Goal: Task Accomplishment & Management: Complete application form

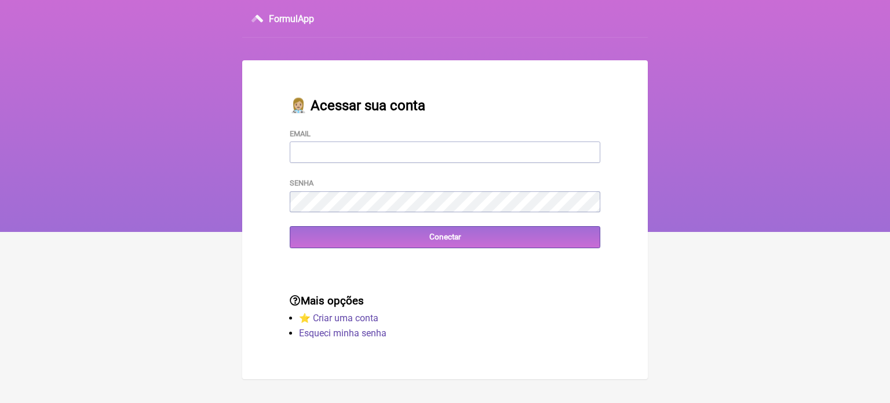
type input "FCAETANORJ@YAHOO.COM.BR"
click at [415, 243] on input "Conectar" at bounding box center [445, 236] width 311 height 21
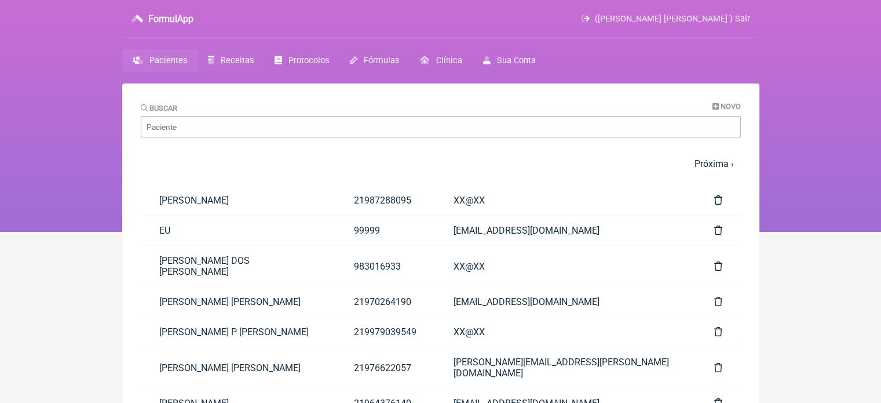
click at [238, 62] on span "Receitas" at bounding box center [237, 61] width 33 height 10
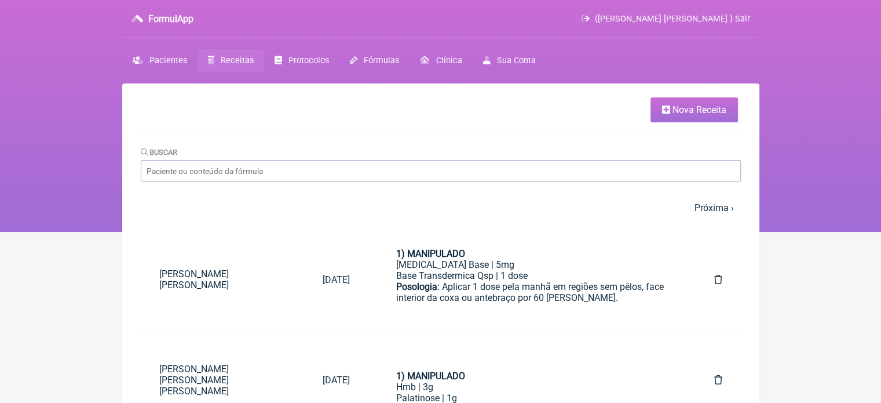
click at [695, 100] on link "Nova Receita" at bounding box center [694, 109] width 87 height 25
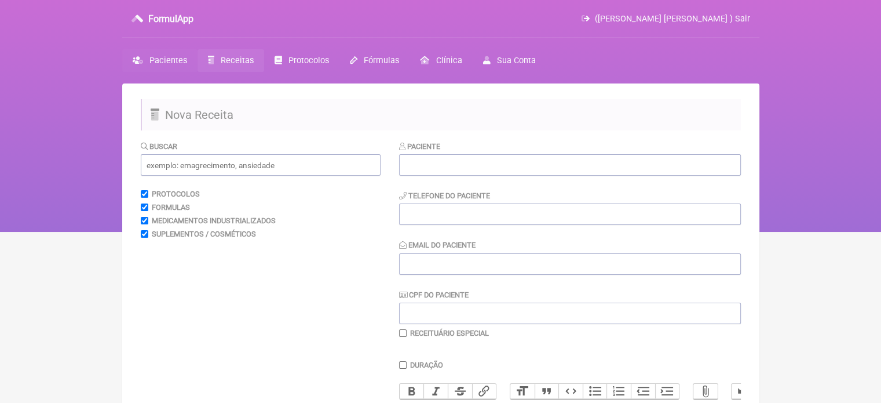
click at [174, 60] on span "Pacientes" at bounding box center [168, 61] width 38 height 10
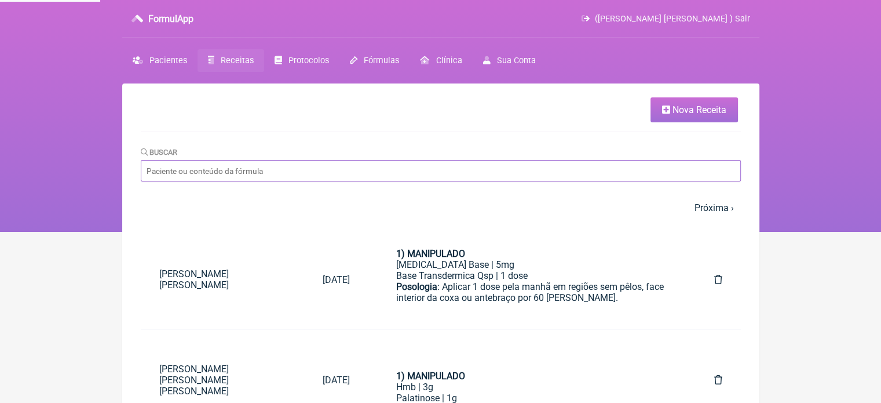
click at [194, 164] on input "Buscar" at bounding box center [441, 170] width 600 height 21
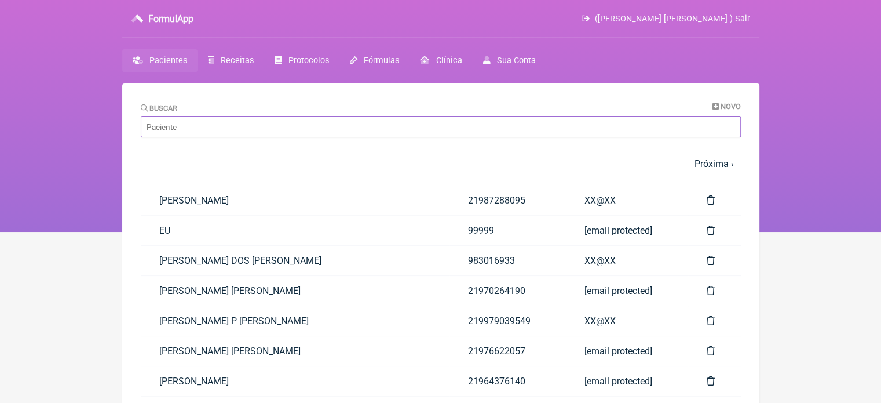
click at [206, 128] on input "Buscar" at bounding box center [441, 126] width 600 height 21
paste input "[PERSON_NAME]"
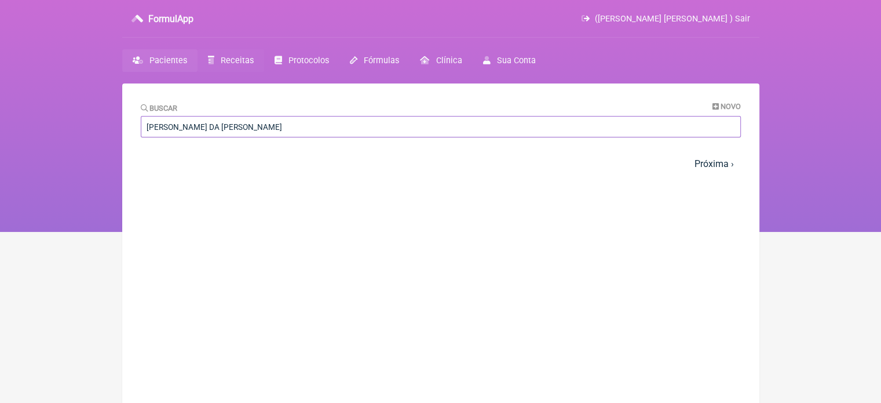
type input "[PERSON_NAME]"
click at [221, 60] on span "Receitas" at bounding box center [237, 61] width 33 height 10
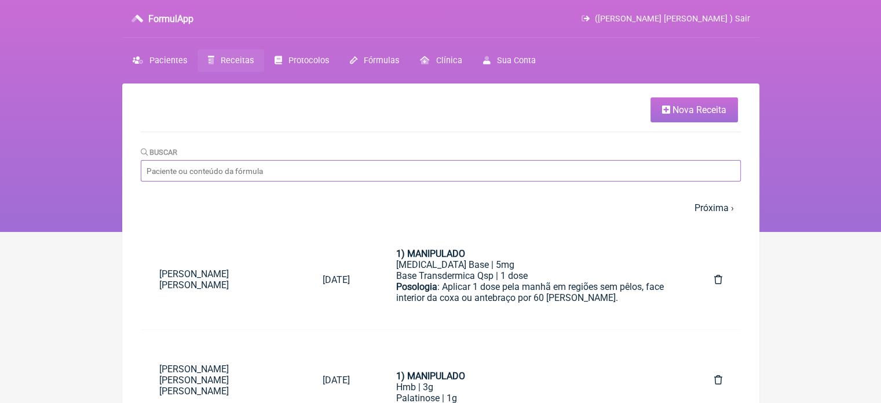
click at [440, 169] on input "Buscar" at bounding box center [441, 170] width 600 height 21
click at [688, 105] on span "Nova Receita" at bounding box center [700, 109] width 54 height 11
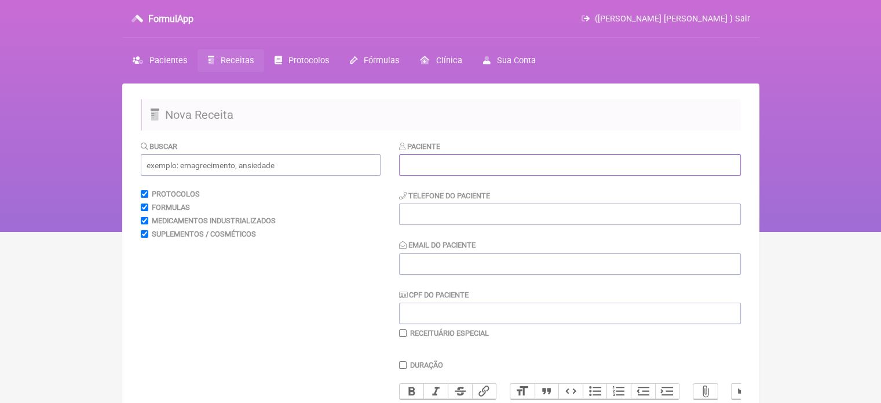
click at [456, 159] on input "text" at bounding box center [570, 164] width 342 height 21
paste input "VERONICA GOMES DA SILVA DE SOUZA"
type input "VERONICA GOMES DA SILVA DE SOUZA"
click at [447, 218] on input "tel" at bounding box center [570, 213] width 342 height 21
type input "21977017972"
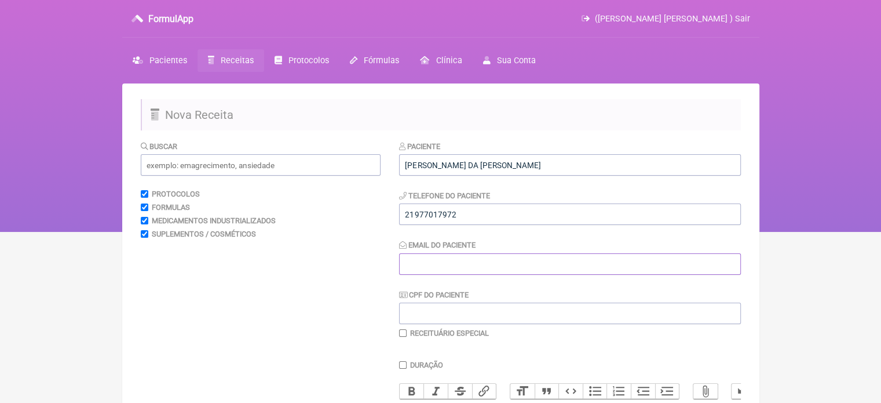
click at [475, 269] on input "Email do Paciente" at bounding box center [570, 263] width 342 height 21
type input "X@X"
click at [183, 162] on input "text" at bounding box center [261, 164] width 240 height 21
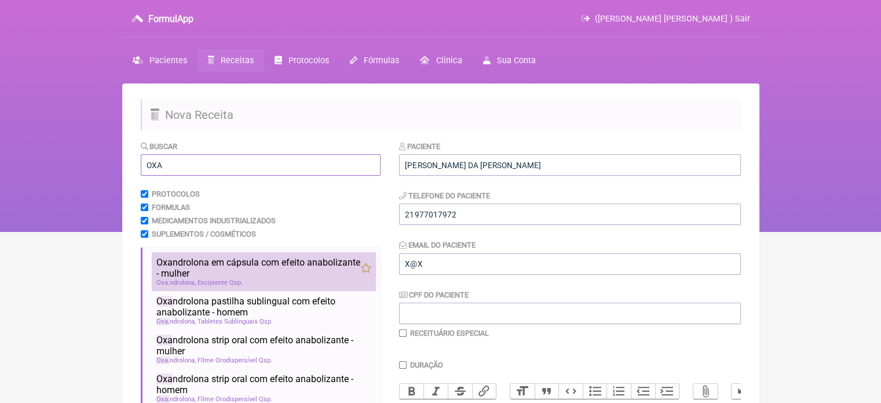
type input "OXA"
click at [195, 262] on span "Oxa ndrolona em cápsula com efeito anabolizante - mulher" at bounding box center [258, 268] width 205 height 22
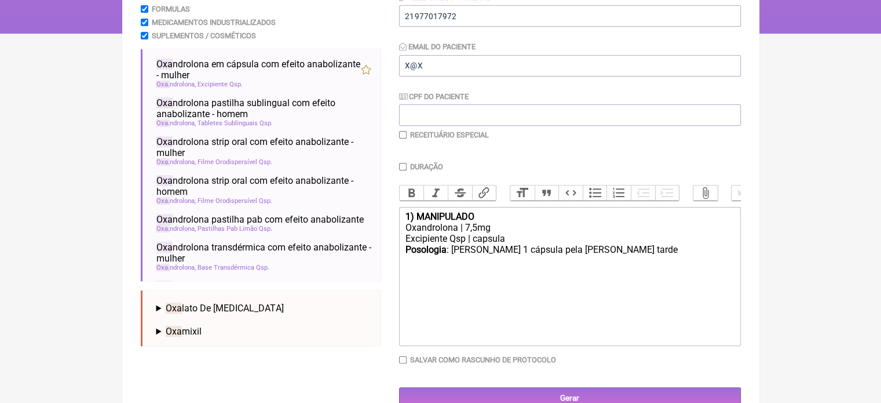
scroll to position [231, 0]
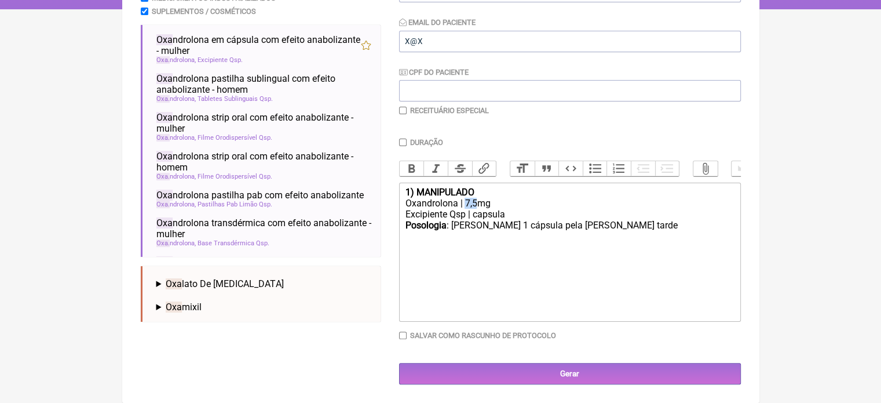
drag, startPoint x: 475, startPoint y: 202, endPoint x: 466, endPoint y: 202, distance: 9.3
click at [466, 202] on div "Oxandrolona | 7,5mg" at bounding box center [569, 203] width 329 height 11
drag, startPoint x: 610, startPoint y: 227, endPoint x: 586, endPoint y: 227, distance: 23.8
click at [586, 227] on div "Posologia : Tomar 1 cápsula pela manhã e a tarde ㅤ" at bounding box center [569, 231] width 329 height 23
type trix-editor "<div><strong>1) MANIPULADO</strong></div><div>Oxandrolona | 3mg</div><div>Excip…"
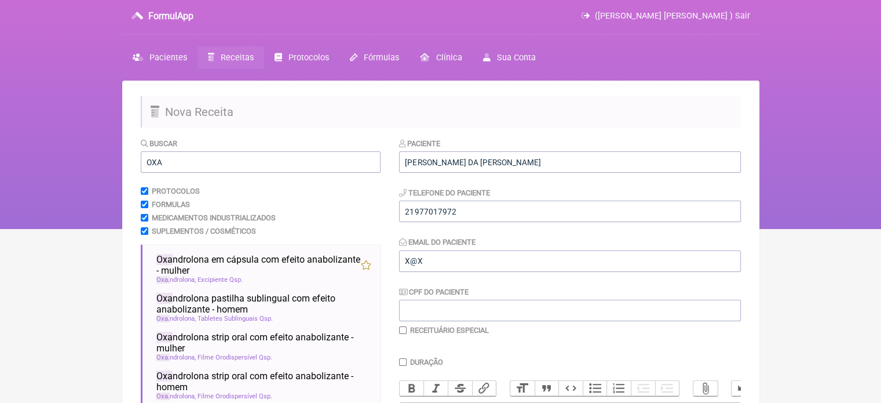
scroll to position [0, 0]
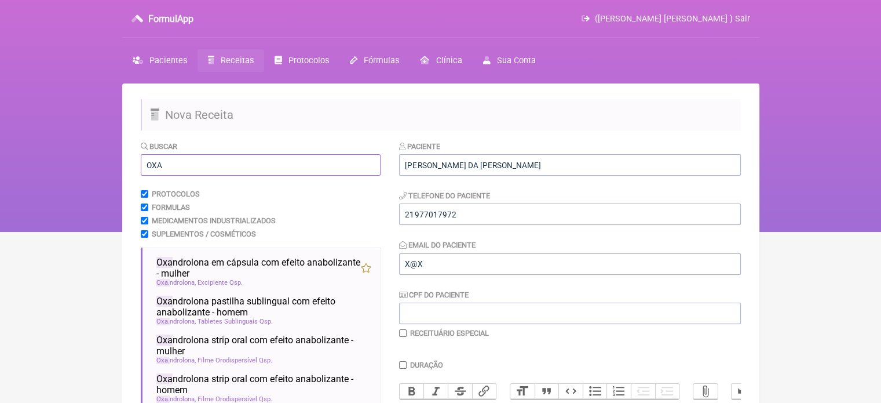
drag, startPoint x: 181, startPoint y: 170, endPoint x: 137, endPoint y: 143, distance: 51.0
click at [91, 167] on div "FormulApp (Flavio Caldas Caetano ) Sair Pacientes Receitas Protocolos Fórmulas …" at bounding box center [440, 116] width 881 height 232
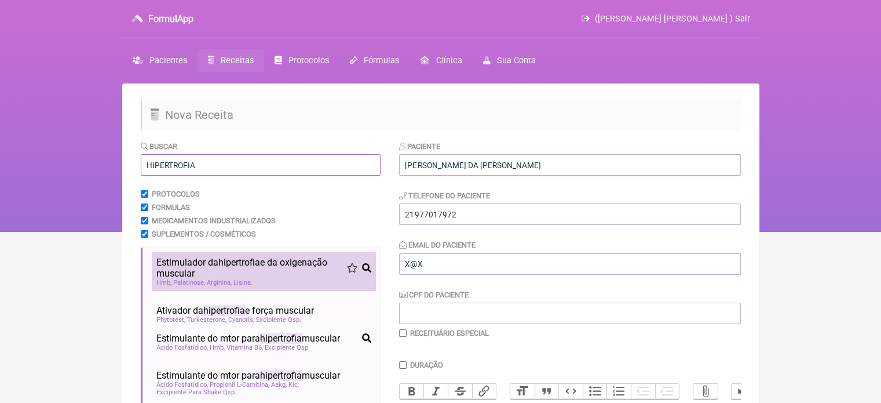
type input "HIPERTROFIA"
click at [176, 264] on span "Estimulador da hipertrofia e da oxigenação muscular" at bounding box center [251, 268] width 191 height 22
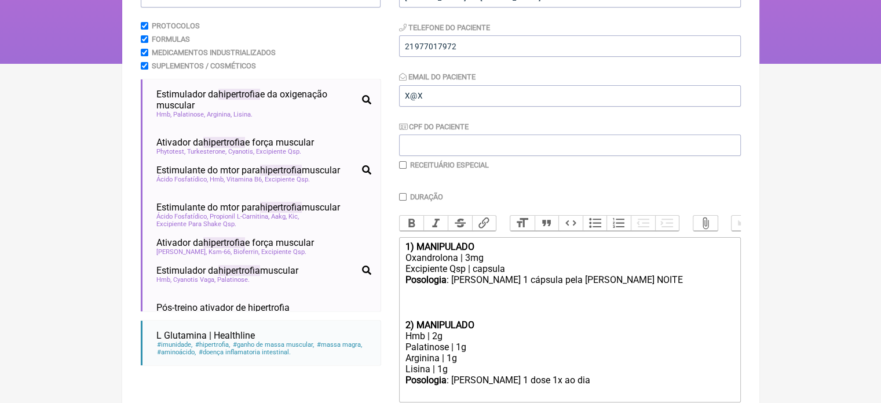
scroll to position [259, 0]
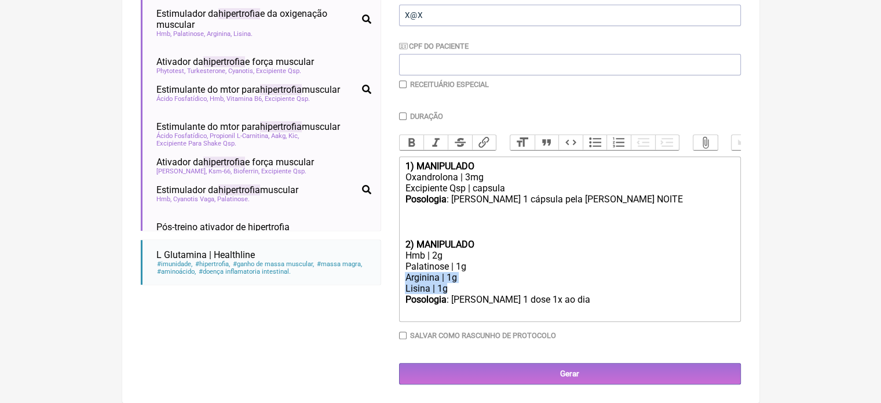
drag, startPoint x: 465, startPoint y: 289, endPoint x: 385, endPoint y: 277, distance: 81.5
click at [385, 277] on form "Buscar HIPERTROFIA Protocolos Formulas Medicamentos Industrializados Suplemento…" at bounding box center [441, 138] width 600 height 492
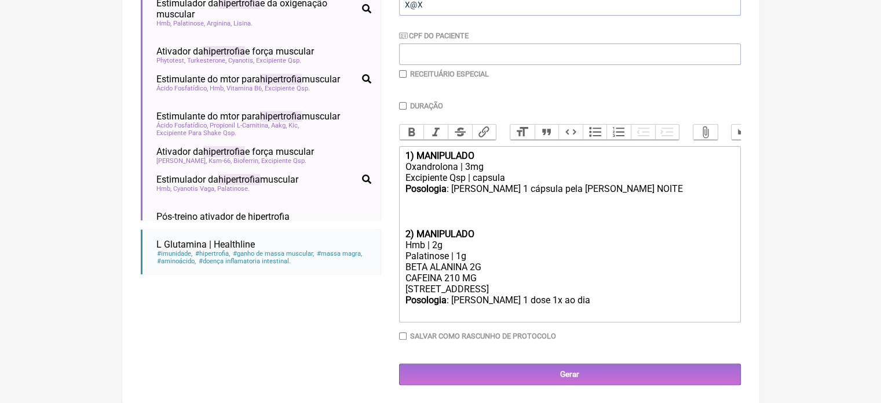
click at [452, 294] on div "BETA ALANINA 2G CAFEINA 210 MG CREAPURE1,5G" at bounding box center [569, 277] width 329 height 33
click at [479, 294] on div "BETA ALANINA 2G CAFEINA 210 MG CREAPURE 1,5G" at bounding box center [569, 277] width 329 height 33
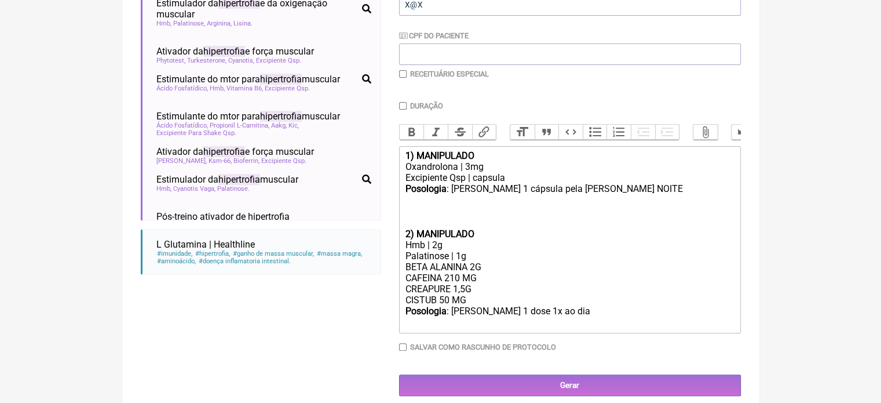
click at [552, 320] on div "Posologia : Tomar 1 dose 1x ao dia ㅤ" at bounding box center [569, 316] width 329 height 23
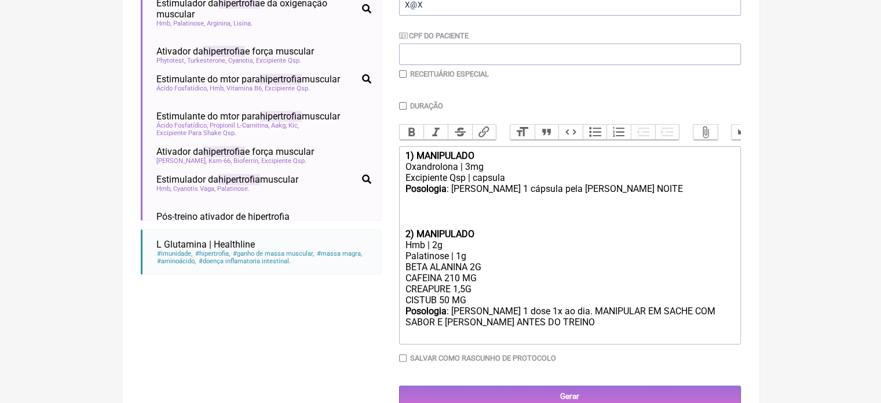
type trix-editor "<div><strong>1) MANIPULADO</strong></div><div>Oxandrolona | 3mg</div><div>Excip…"
click at [403, 71] on input "checkbox" at bounding box center [403, 74] width 8 height 8
checkbox input "true"
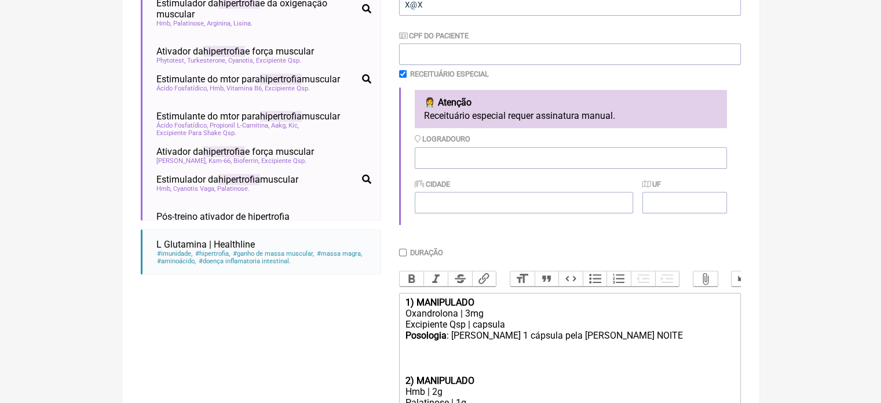
click at [400, 254] on input "Duração" at bounding box center [403, 253] width 8 height 8
checkbox input "true"
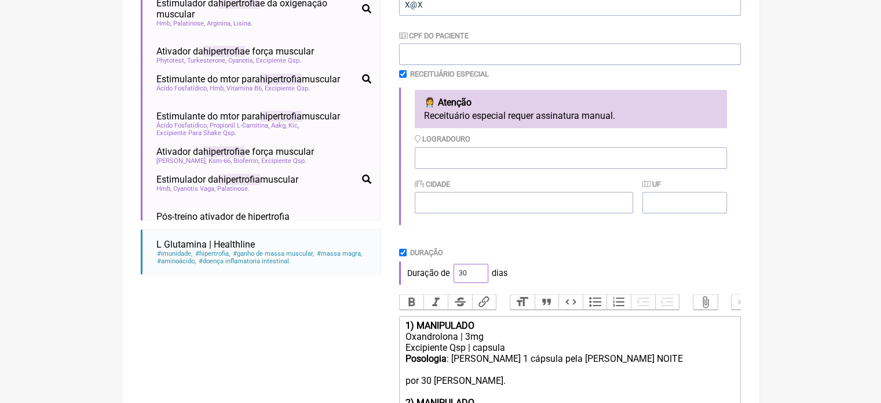
drag, startPoint x: 464, startPoint y: 275, endPoint x: 443, endPoint y: 271, distance: 20.8
click at [448, 278] on div "Duração de 30 dias" at bounding box center [570, 272] width 342 height 23
type input "60"
drag, startPoint x: 497, startPoint y: 244, endPoint x: 479, endPoint y: 254, distance: 21.3
click at [498, 244] on div "Paciente VERONICA GOMES DA SILVA DE SOUZA Telefone do Paciente 21977017972 Emai…" at bounding box center [570, 228] width 342 height 694
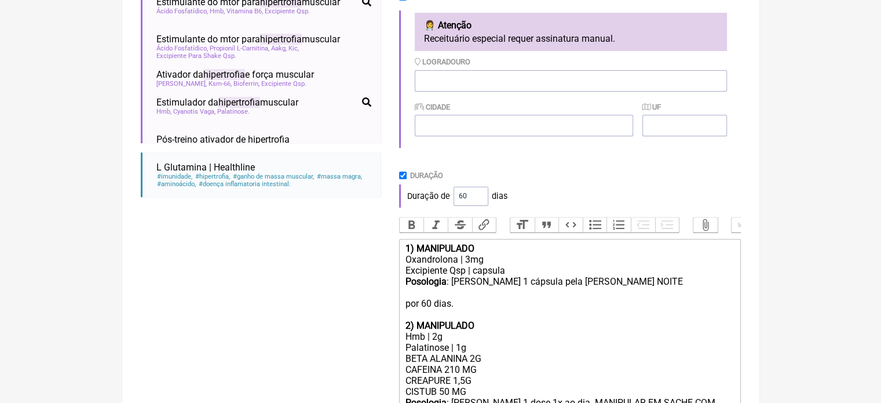
scroll to position [461, 0]
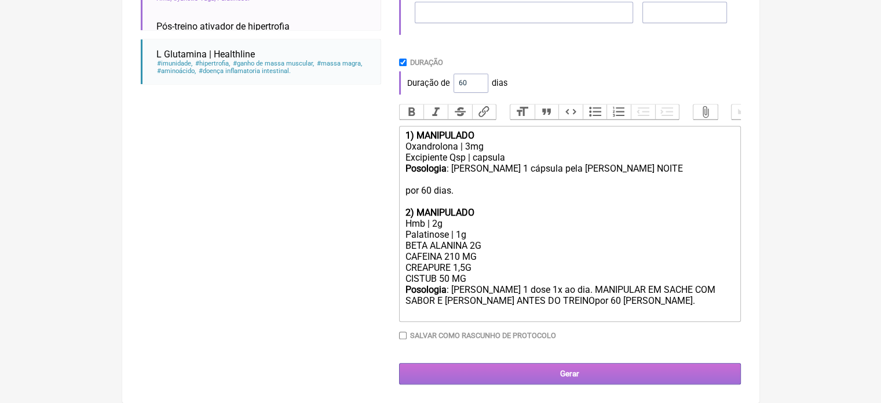
click at [531, 373] on input "Gerar" at bounding box center [570, 373] width 342 height 21
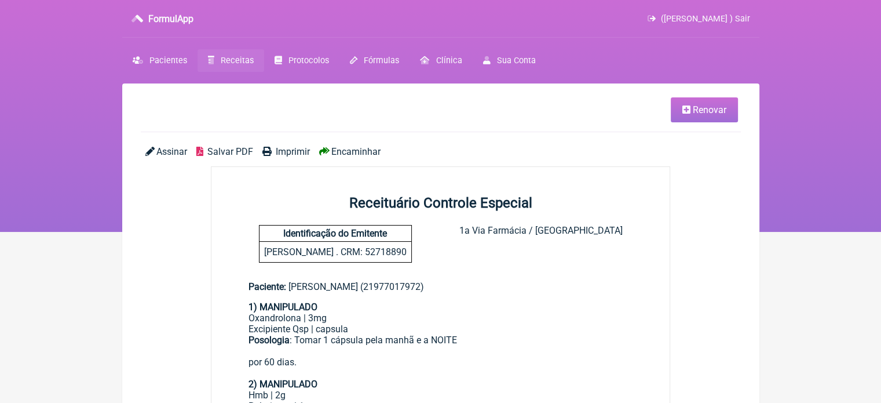
click at [296, 154] on span "Imprimir" at bounding box center [293, 151] width 34 height 11
click at [221, 59] on span "Receitas" at bounding box center [237, 61] width 33 height 10
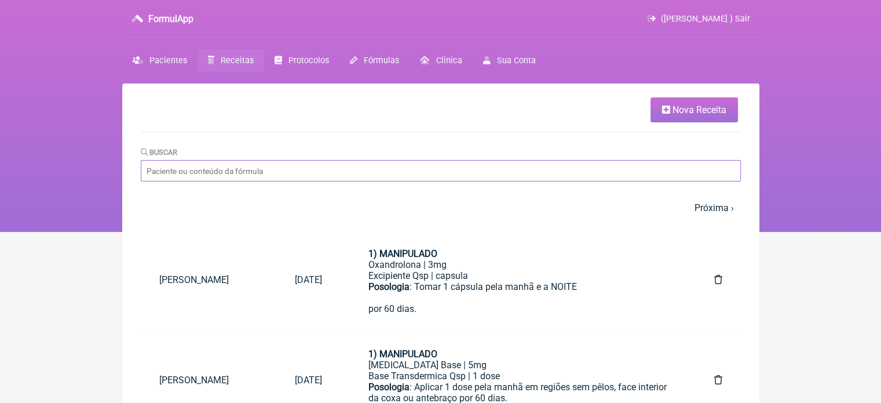
click at [248, 167] on input "Buscar" at bounding box center [441, 170] width 600 height 21
paste input "CLAUDIA VANIA DE SOUZA NEVES"
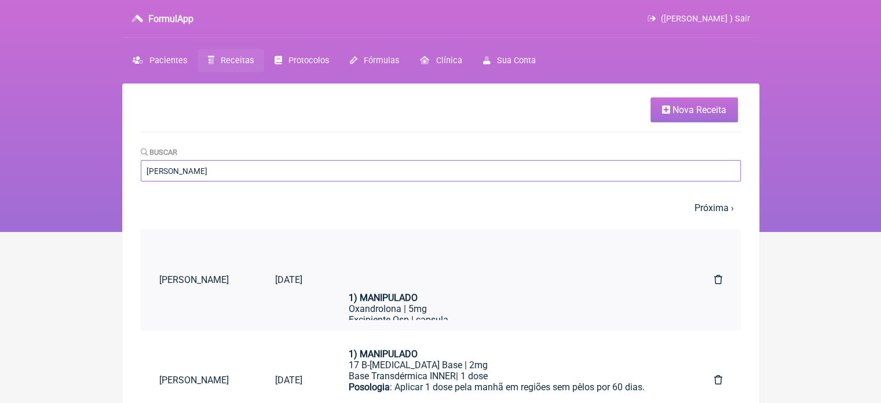
type input "[PERSON_NAME]"
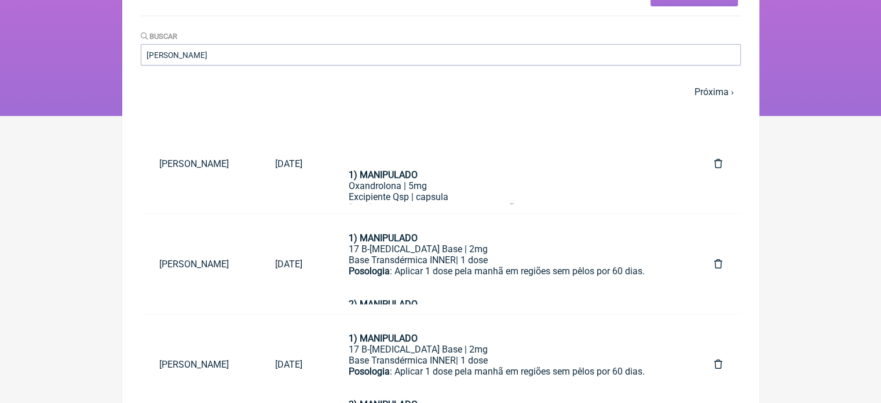
scroll to position [155, 0]
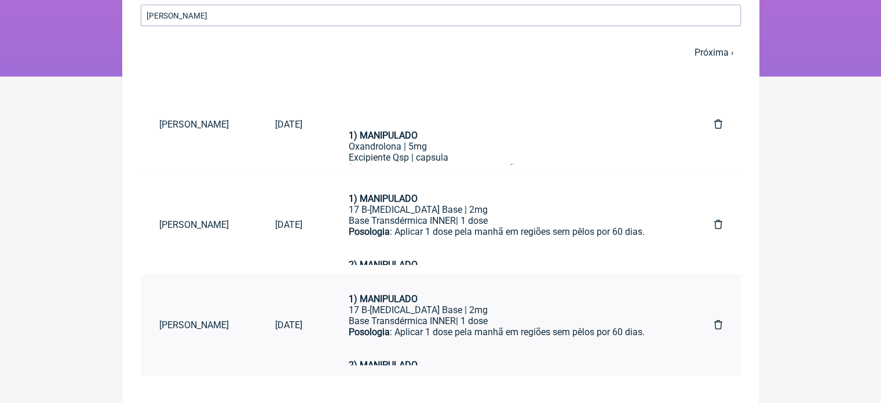
click at [481, 320] on div "Base Transdérmica INNER| 1 dose" at bounding box center [508, 320] width 319 height 11
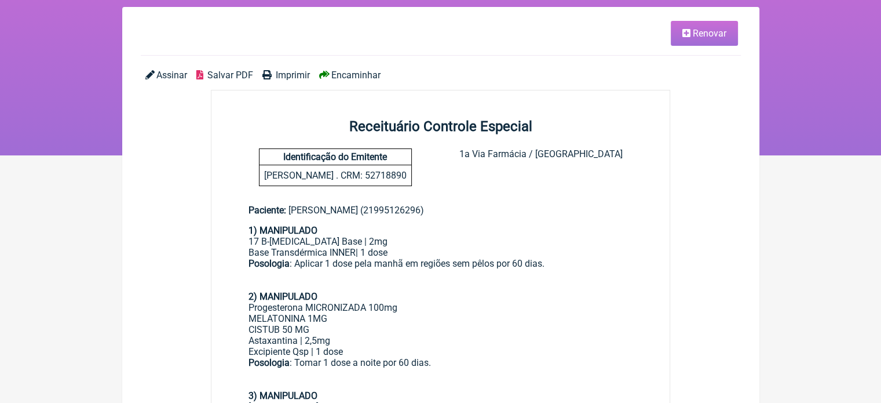
scroll to position [76, 0]
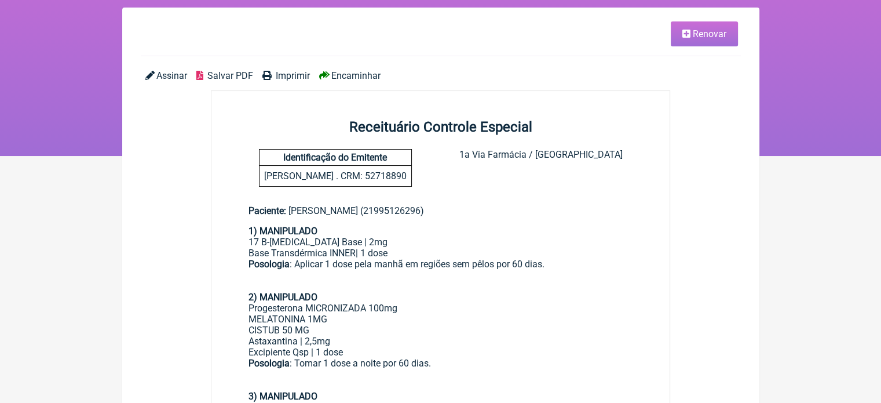
click at [705, 39] on link "Renovar" at bounding box center [704, 33] width 67 height 25
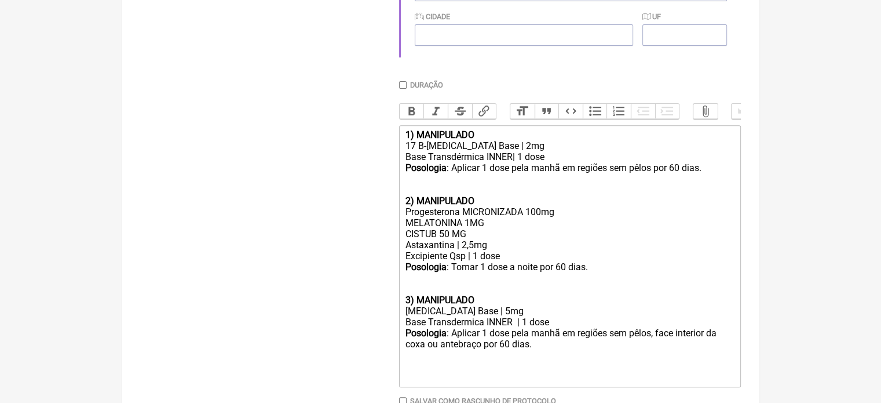
scroll to position [437, 0]
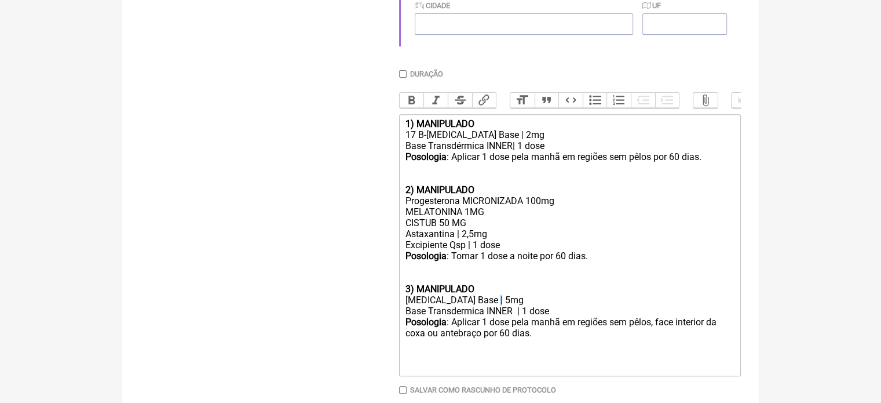
click at [491, 305] on div "Testosterona Base | 5mg" at bounding box center [569, 299] width 329 height 11
type trix-editor "<div><strong>1) MANIPULADO</strong></div><div>17 B-Estradiol Base | 2mg</div><d…"
click at [661, 283] on div "Posologia : Tomar 1 dose a noite por 60 dias." at bounding box center [569, 266] width 329 height 33
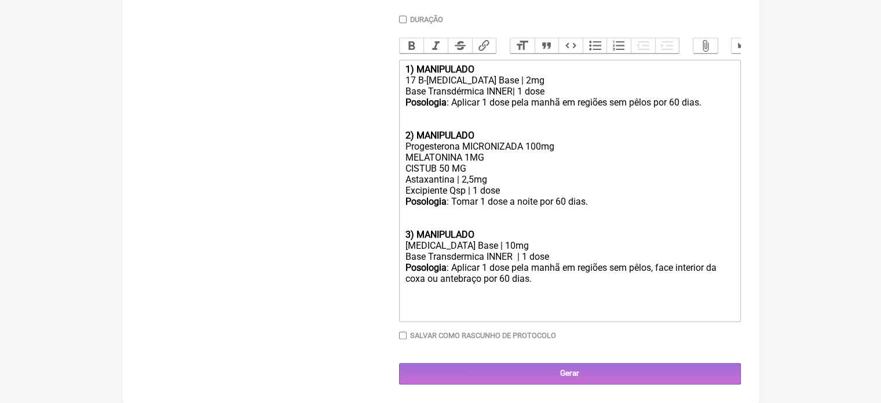
scroll to position [504, 0]
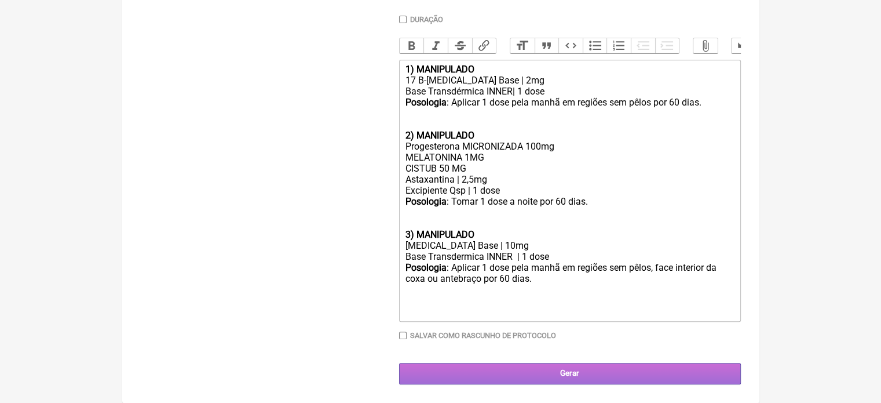
click at [563, 373] on input "Gerar" at bounding box center [570, 373] width 342 height 21
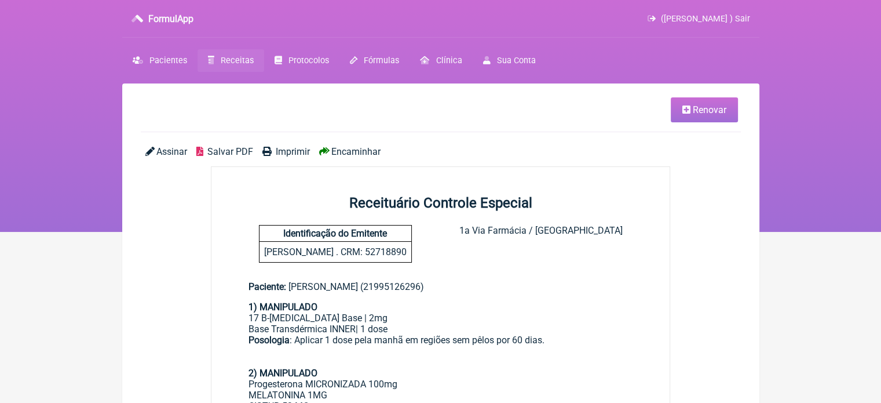
click at [298, 152] on span "Imprimir" at bounding box center [293, 151] width 34 height 11
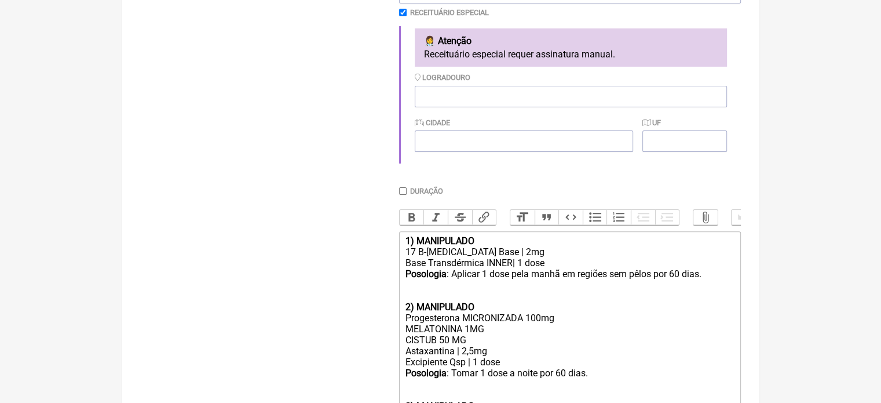
scroll to position [156, 0]
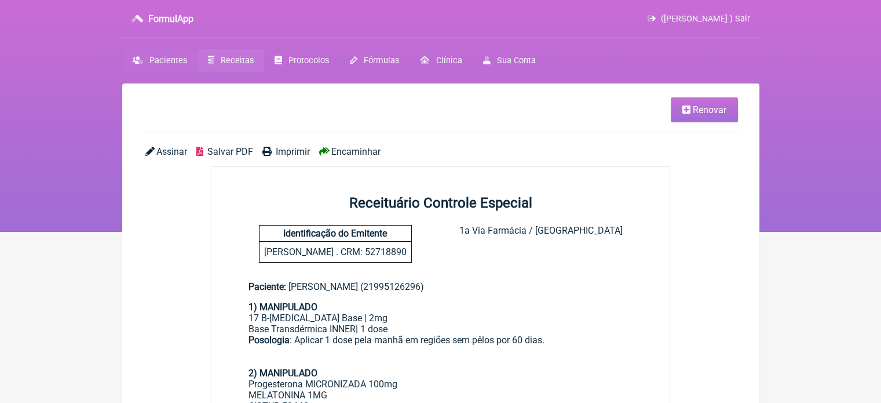
click at [171, 58] on span "Pacientes" at bounding box center [168, 61] width 38 height 10
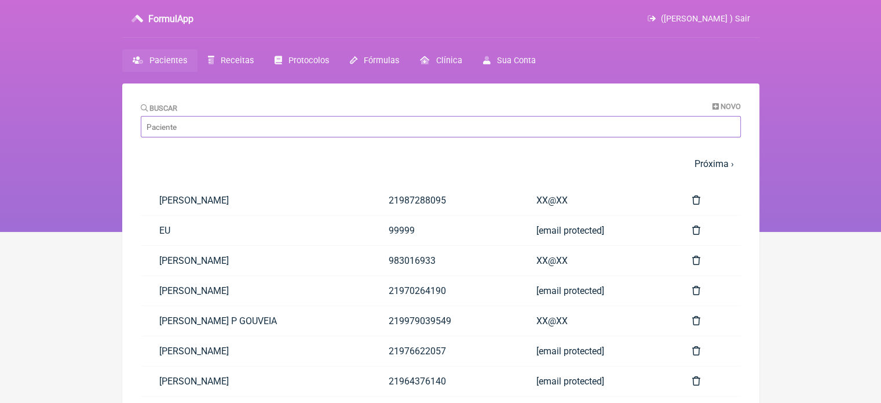
click at [284, 129] on input "Buscar" at bounding box center [441, 126] width 600 height 21
paste input "[PERSON_NAME]"
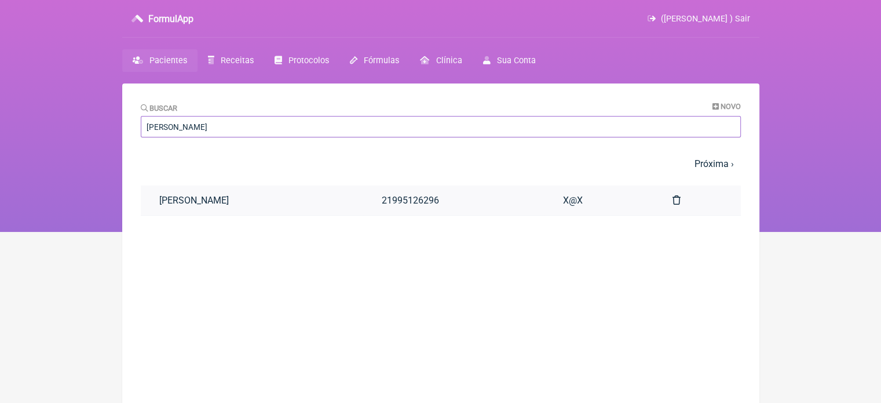
type input "[PERSON_NAME]"
click at [327, 196] on link "CLAUDIA VANIA DE SOUZA NEVES" at bounding box center [252, 200] width 222 height 30
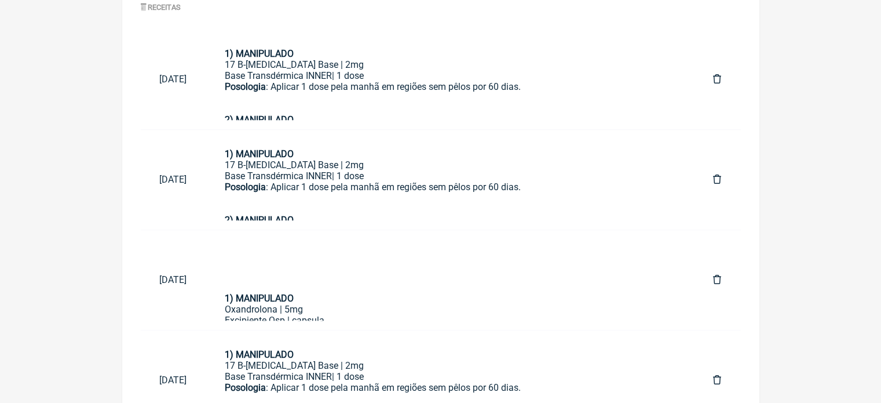
scroll to position [593, 0]
click at [393, 309] on div "Oxandrolona | 5mg" at bounding box center [450, 307] width 451 height 11
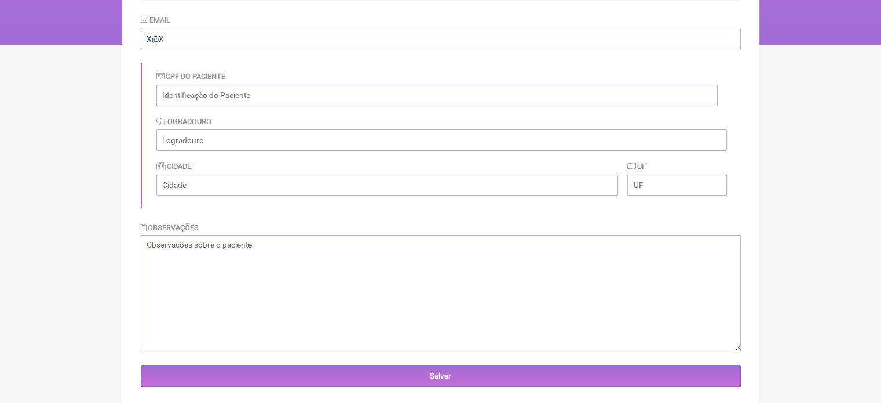
scroll to position [13, 0]
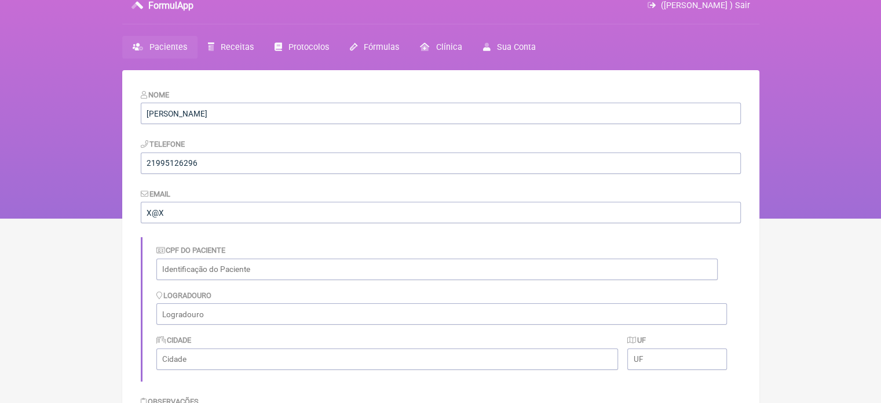
click at [155, 48] on span "Pacientes" at bounding box center [168, 47] width 38 height 10
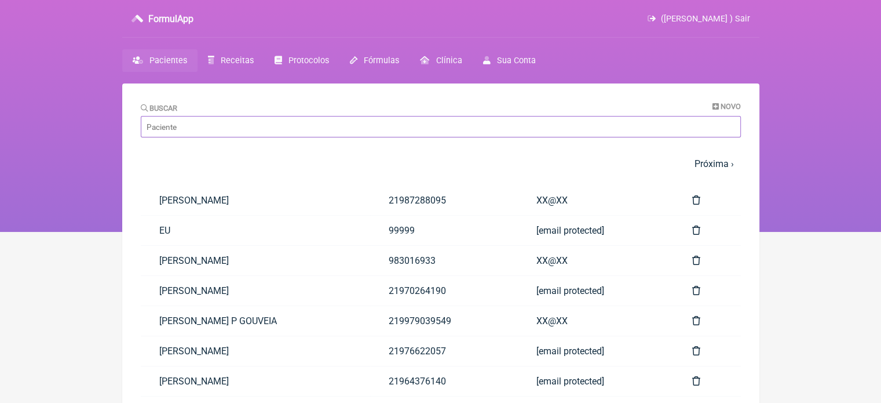
click at [191, 122] on input "Buscar" at bounding box center [441, 126] width 600 height 21
paste input "PRISCILA DA PONTE PIREDA GOMES"
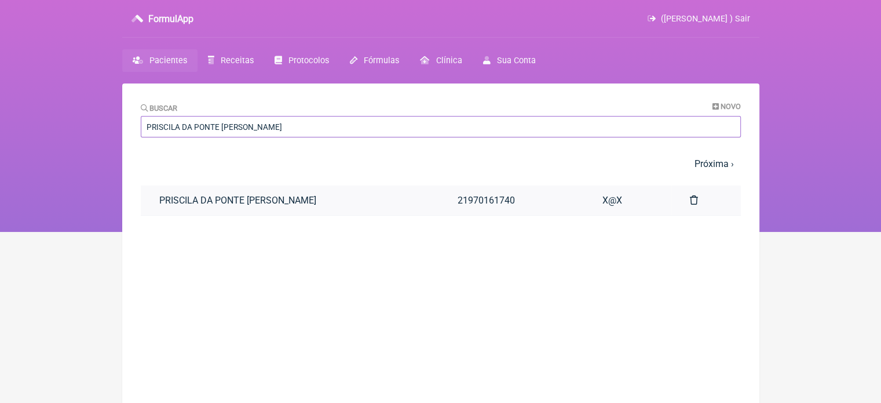
type input "PRISCILA DA PONTE PIREDA GOMES"
click at [270, 196] on link "PRISCILA DA PONTE PIREDA GOMES" at bounding box center [290, 200] width 298 height 30
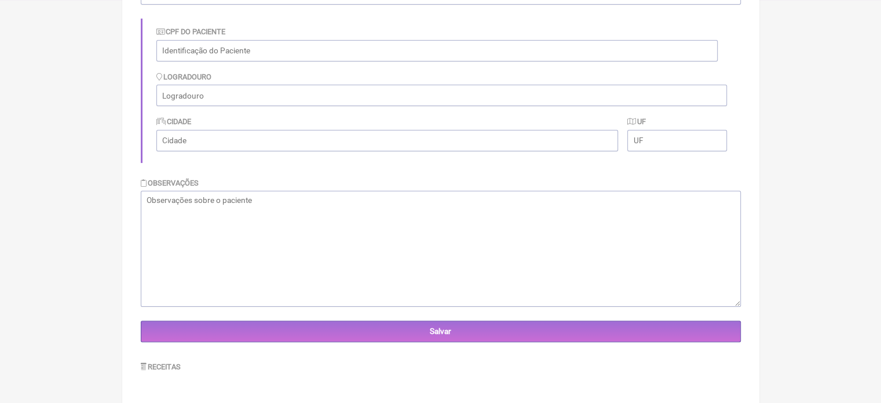
scroll to position [345, 0]
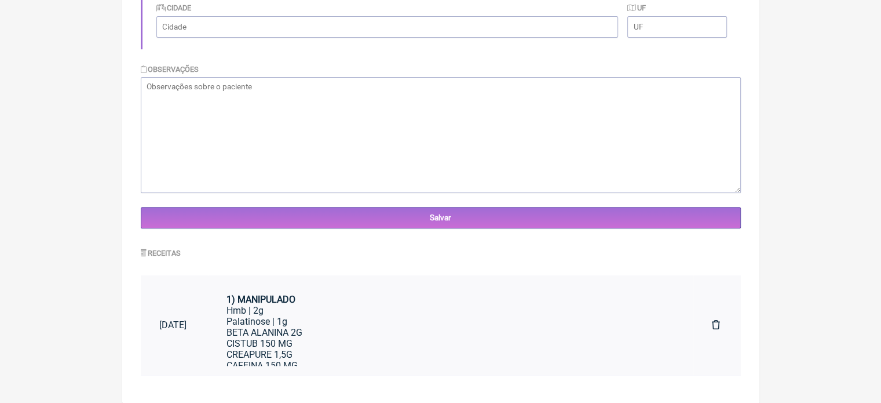
click at [447, 343] on div "BETA ALANINA 2G CISTUB 150 MG CREAPURE 1,5G CAFEINA 150 MG IOIMBINA 5 MG PEPTIS…" at bounding box center [451, 360] width 448 height 66
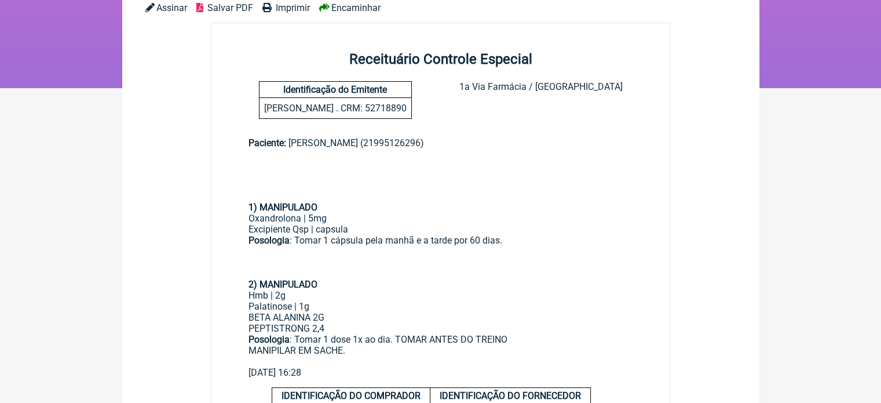
scroll to position [35, 0]
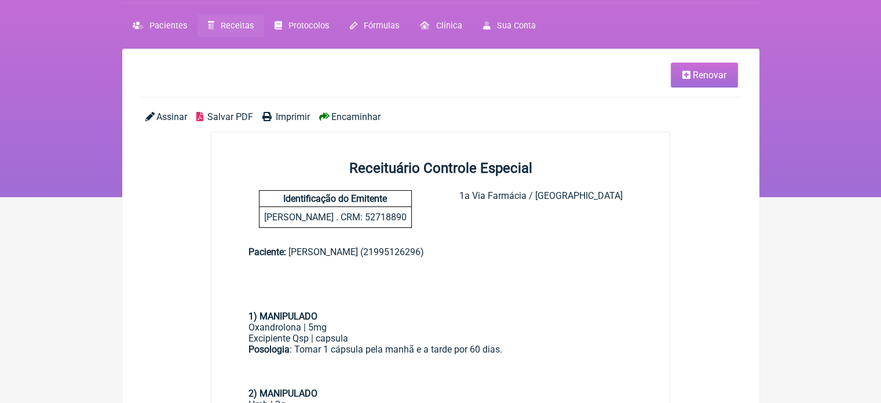
click at [707, 82] on link "Renovar" at bounding box center [704, 75] width 67 height 25
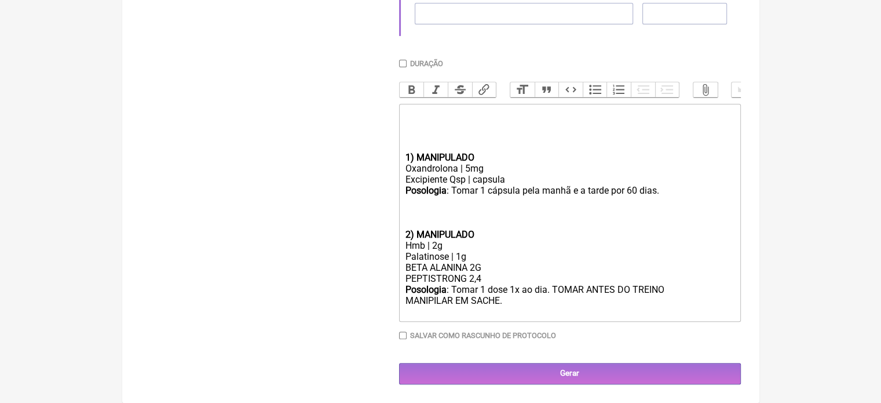
scroll to position [459, 0]
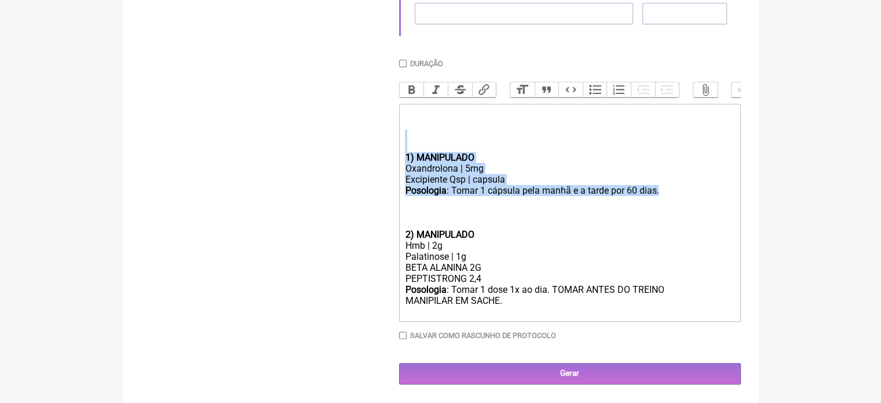
drag, startPoint x: 649, startPoint y: 192, endPoint x: 383, endPoint y: 148, distance: 269.7
click at [383, 148] on form "Buscar Protocolos Formulas Medicamentos Industrializados Suplementos / Cosmétic…" at bounding box center [441, 38] width 600 height 692
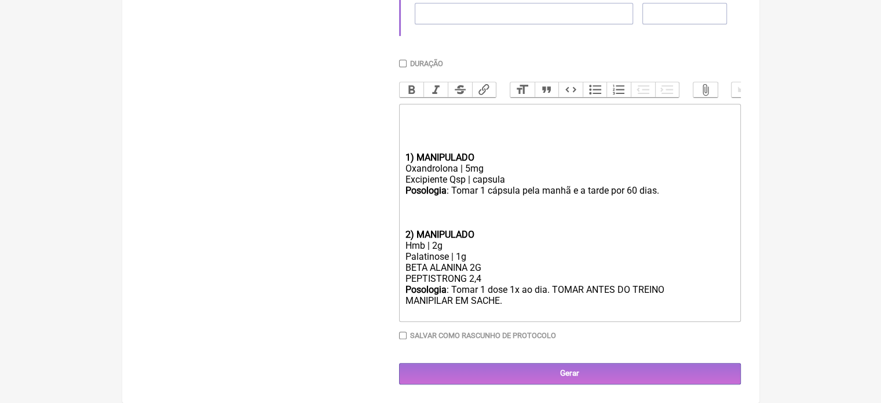
scroll to position [415, 0]
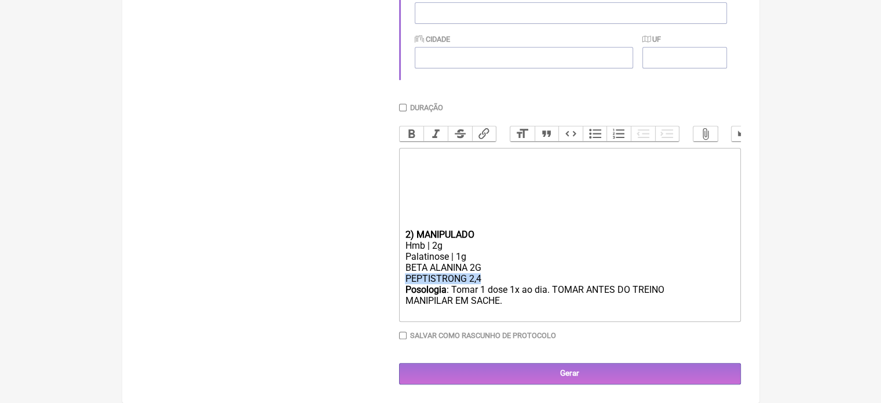
drag, startPoint x: 486, startPoint y: 276, endPoint x: 382, endPoint y: 278, distance: 103.7
click at [382, 278] on form "Buscar Protocolos Formulas Medicamentos Industrializados Suplementos / Cosmétic…" at bounding box center [441, 60] width 600 height 648
click at [437, 246] on div "Hmb | 2g" at bounding box center [569, 245] width 329 height 11
click at [470, 268] on div "BETA ALANINA 2G" at bounding box center [569, 273] width 329 height 22
click at [520, 262] on div "BETA ALANINA 2G" at bounding box center [569, 273] width 329 height 22
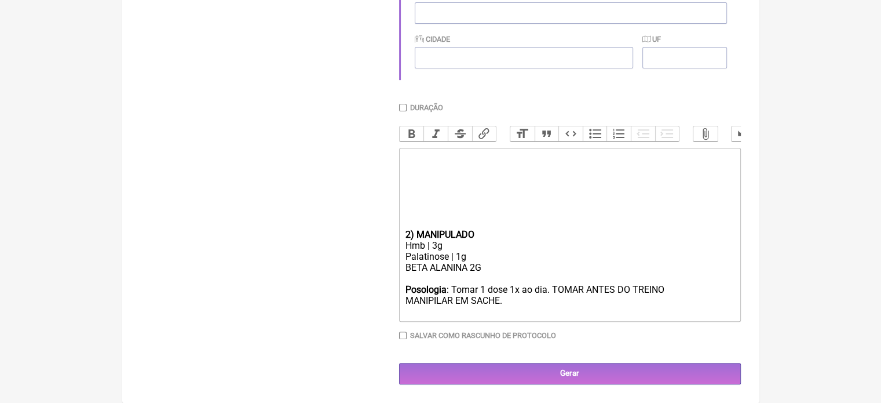
click at [504, 301] on div "Posologia : Tomar 1 dose 1x ao dia. TOMAR ANTES DO TREINO MANIPILAR EM SACHE." at bounding box center [569, 300] width 329 height 33
click at [515, 270] on div "BETA ALANINA 2G" at bounding box center [569, 273] width 329 height 22
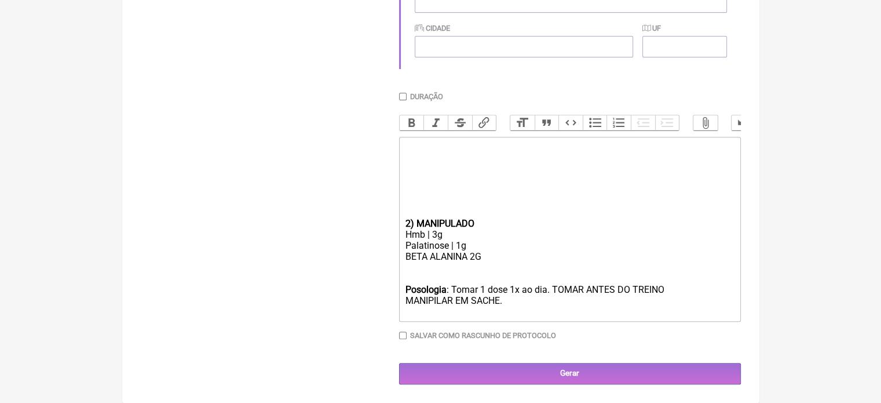
scroll to position [426, 0]
type trix-editor "<div><br><br><br><br><br><br><br></div><div><strong>2) MANIPULADO</strong></div…"
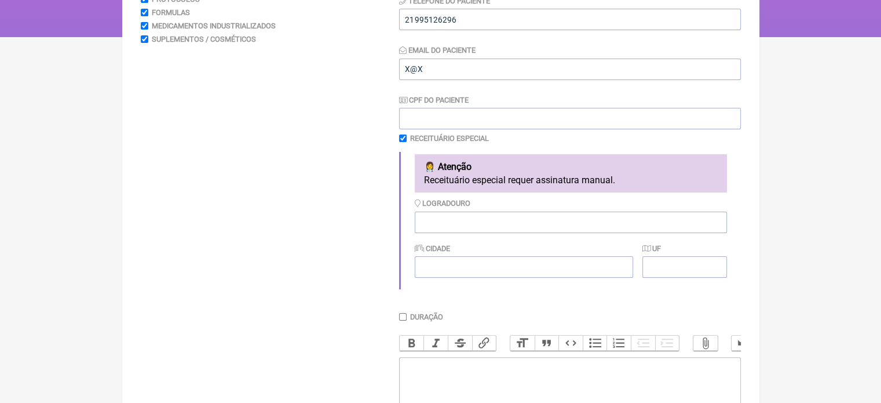
scroll to position [0, 0]
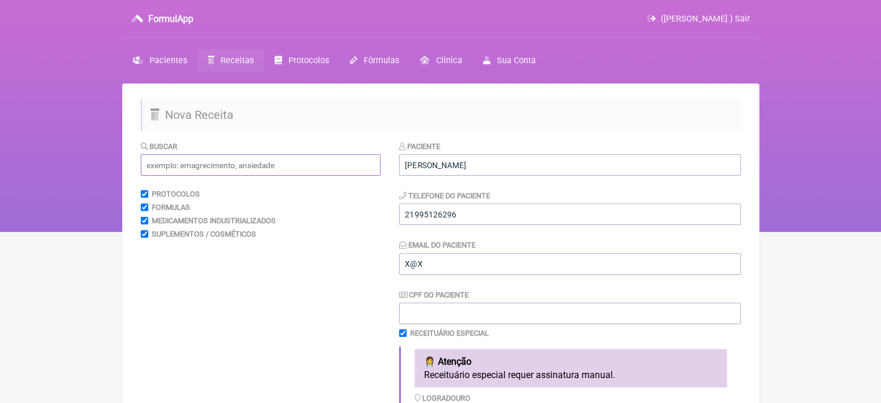
click at [198, 166] on input "text" at bounding box center [261, 164] width 240 height 21
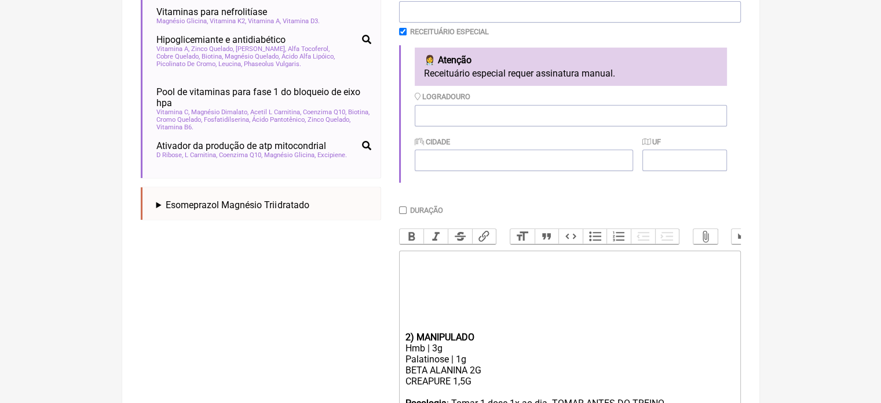
scroll to position [259, 0]
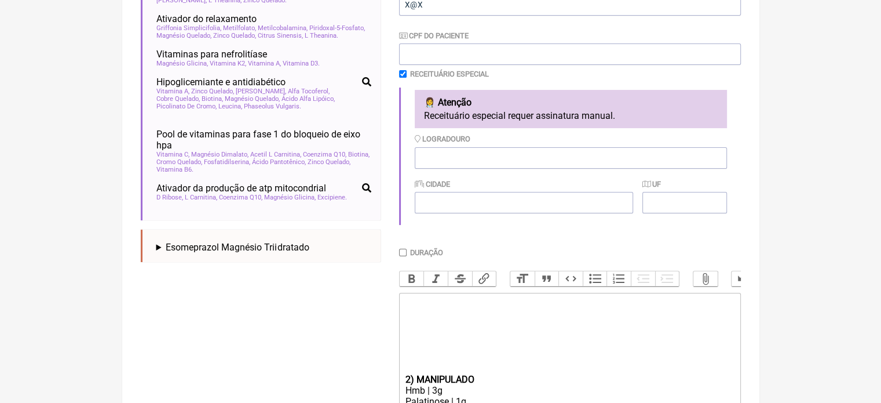
type input "MAGNESIO"
click at [402, 70] on input "checkbox" at bounding box center [403, 74] width 8 height 8
checkbox input "false"
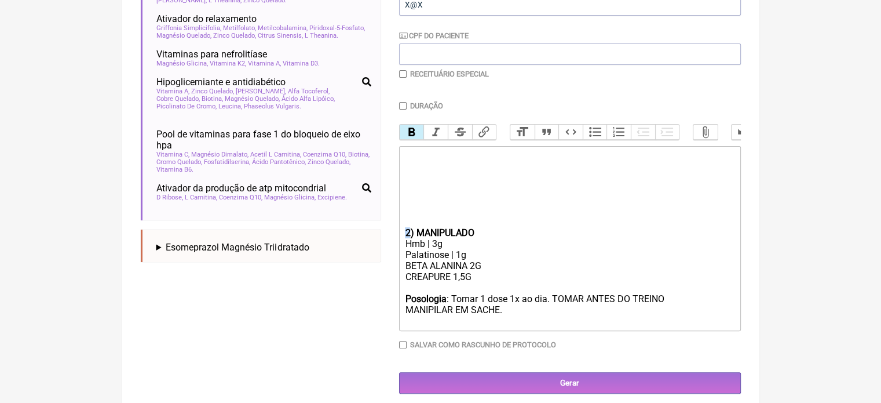
drag, startPoint x: 409, startPoint y: 240, endPoint x: 401, endPoint y: 240, distance: 8.1
click at [401, 240] on trix-editor "2) MANIPULADO Hmb | 3g Palatinose | 1g BETA ALANINA 2G CREAPURE 1,5G Posologia …" at bounding box center [570, 238] width 342 height 185
type trix-editor "<div><br><br><br><br><br><br><br></div><div><strong>1) MANIPULADO</strong></div…"
click at [403, 106] on input "Duração" at bounding box center [403, 106] width 8 height 8
checkbox input "true"
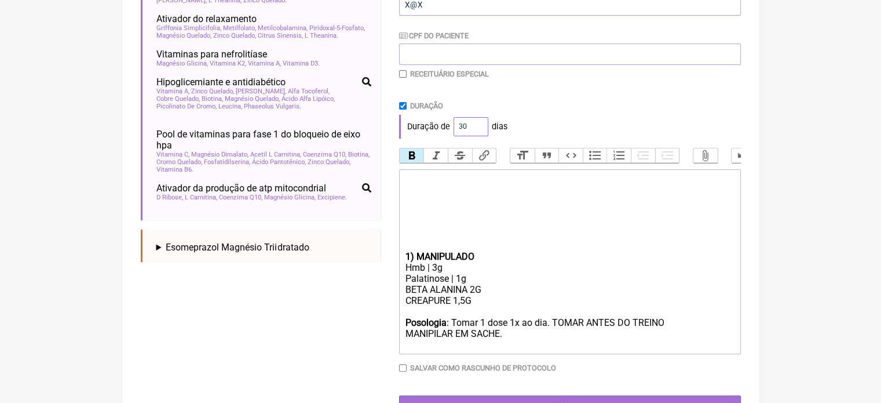
drag, startPoint x: 468, startPoint y: 125, endPoint x: 407, endPoint y: 113, distance: 61.9
click at [435, 129] on div "Duração de 30 dias" at bounding box center [570, 126] width 342 height 23
type input "60"
click at [503, 114] on div "Duração Duração de 60 dias" at bounding box center [570, 119] width 342 height 37
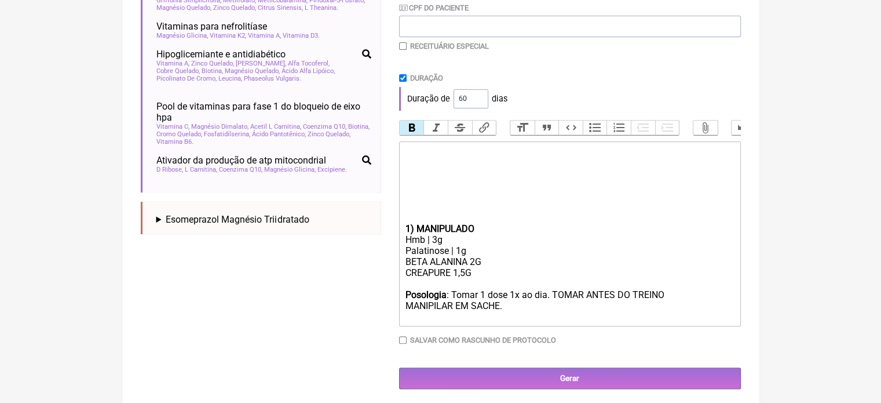
scroll to position [302, 0]
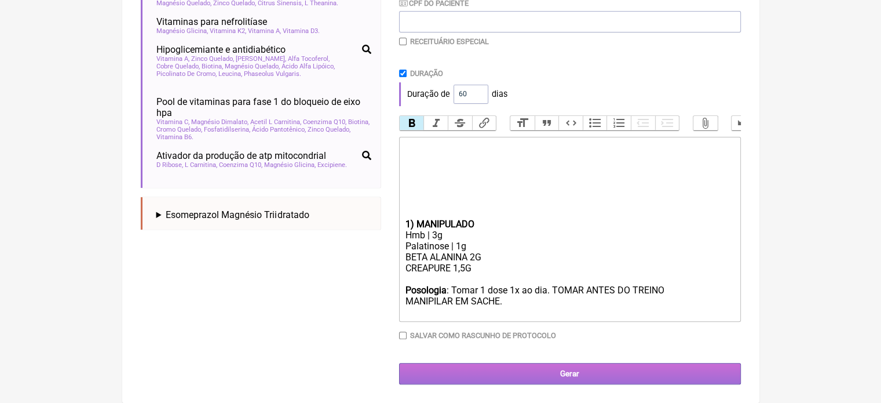
click at [514, 375] on input "Gerar" at bounding box center [570, 373] width 342 height 21
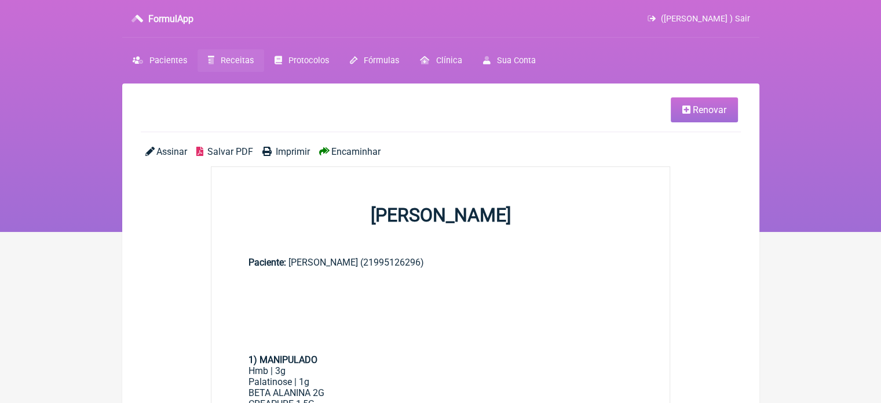
click at [280, 150] on span "Imprimir" at bounding box center [293, 151] width 34 height 11
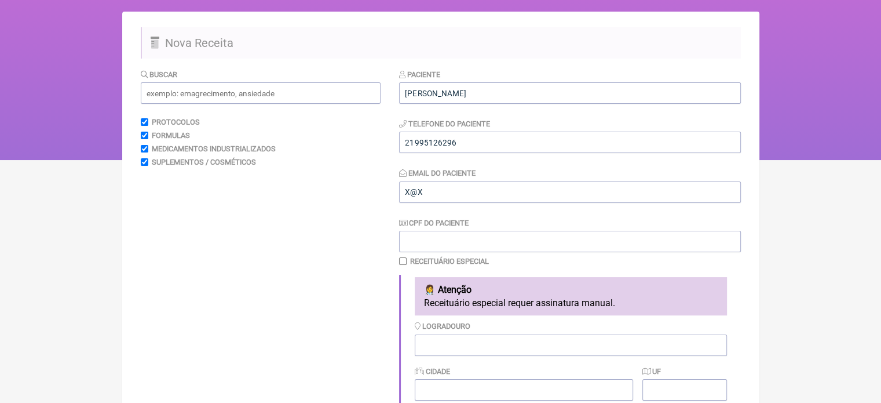
scroll to position [70, 0]
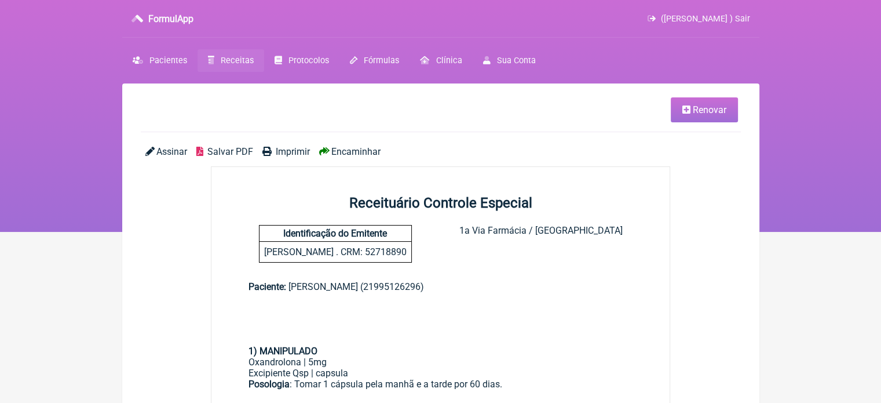
click at [239, 62] on span "Receitas" at bounding box center [237, 61] width 33 height 10
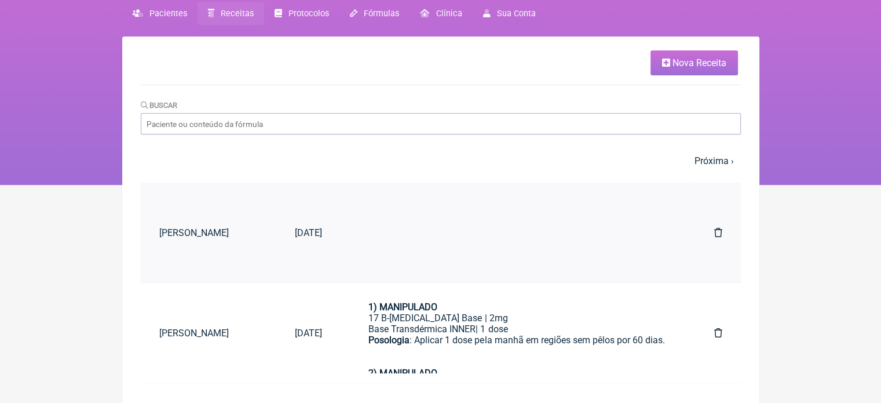
scroll to position [116, 0]
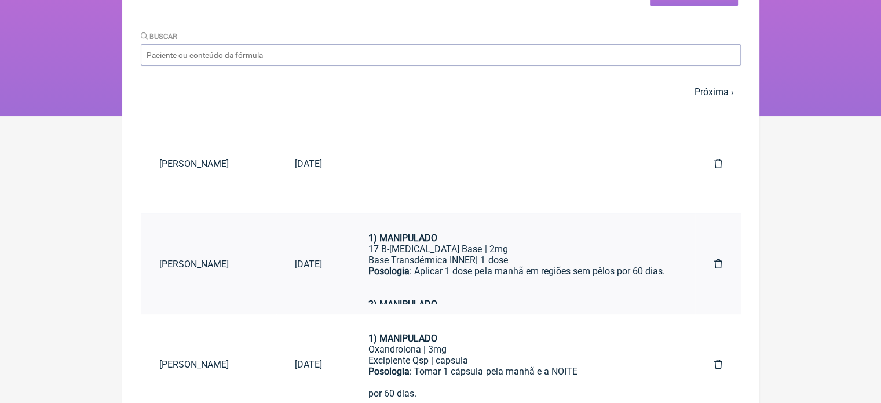
click at [454, 259] on div "Base Transdérmica INNER| 1 dose" at bounding box center [517, 259] width 299 height 11
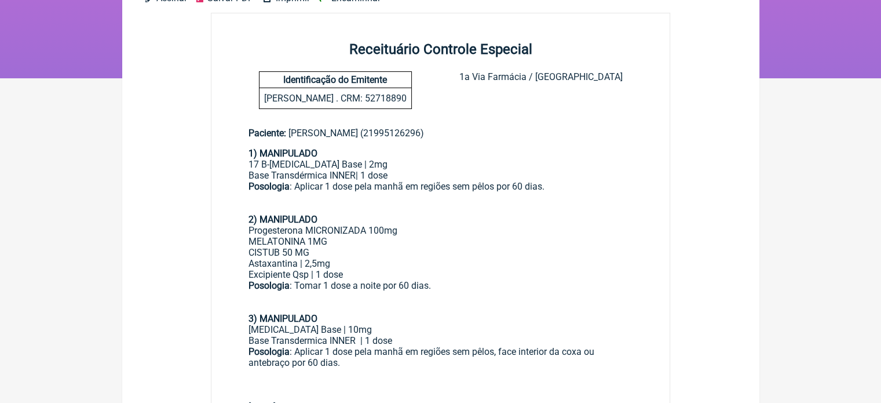
scroll to position [174, 0]
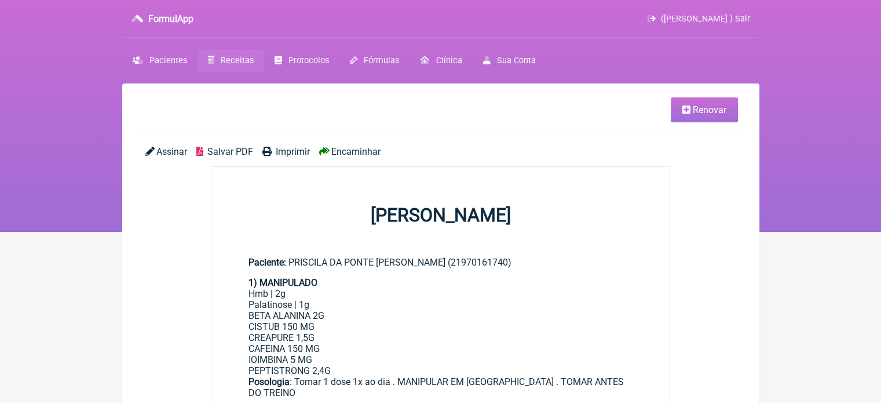
click at [709, 106] on span "Renovar" at bounding box center [710, 109] width 34 height 11
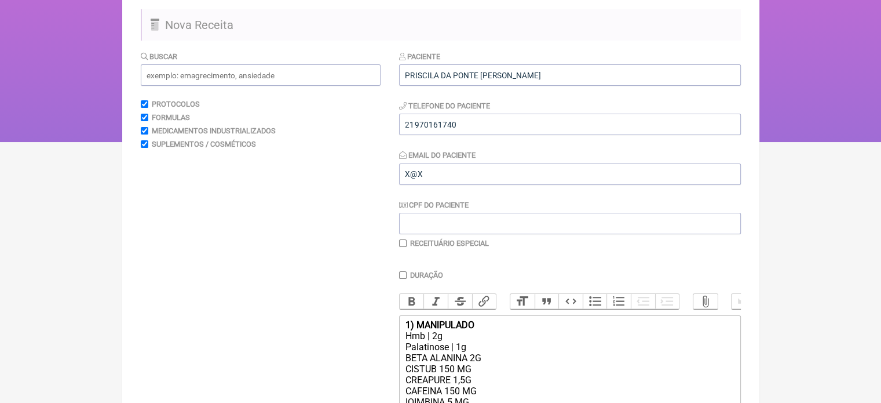
scroll to position [234, 0]
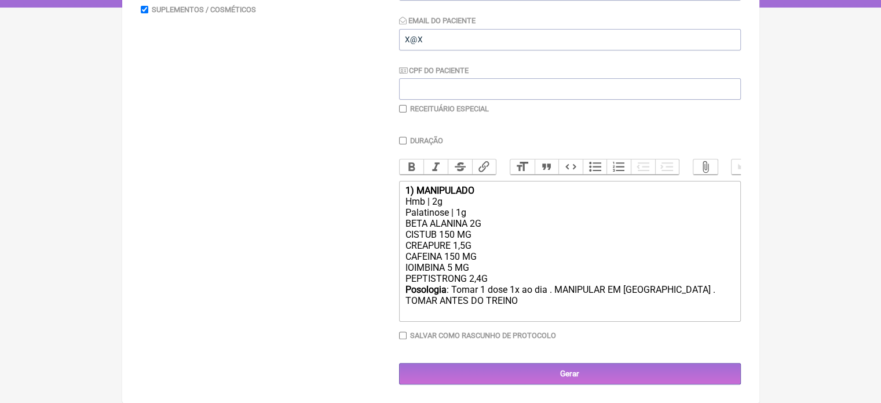
drag, startPoint x: 493, startPoint y: 278, endPoint x: 393, endPoint y: 280, distance: 99.7
click at [393, 280] on form "Buscar Protocolos Formulas Medicamentos Industrializados Suplementos / Cosmétic…" at bounding box center [441, 150] width 600 height 468
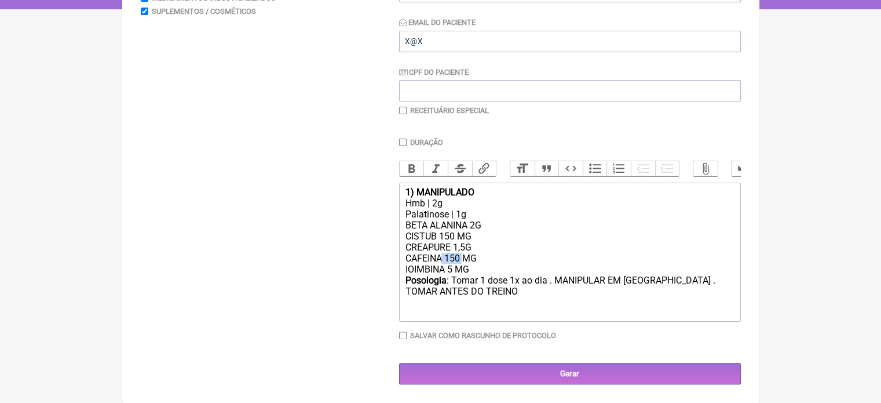
drag, startPoint x: 462, startPoint y: 257, endPoint x: 443, endPoint y: 261, distance: 19.1
click at [443, 261] on div "BETA ALANINA 2G CISTUB 150 MG CREAPURE 1,5G CAFEINA 150 MG IOIMBINA 5 MG" at bounding box center [569, 247] width 329 height 55
click at [440, 257] on div "BETA ALANINA 2G CISTUB 150 MG CREAPURE 1,5G CAFEINA210MG IOIMBINA 5 MG" at bounding box center [569, 247] width 329 height 55
click at [439, 238] on div "BETA ALANINA 2G CISTUB 150 MG CREAPURE 1,5G CAFEINA 210MG IOIMBINA 5 MG" at bounding box center [569, 247] width 329 height 55
drag, startPoint x: 434, startPoint y: 199, endPoint x: 438, endPoint y: 206, distance: 7.6
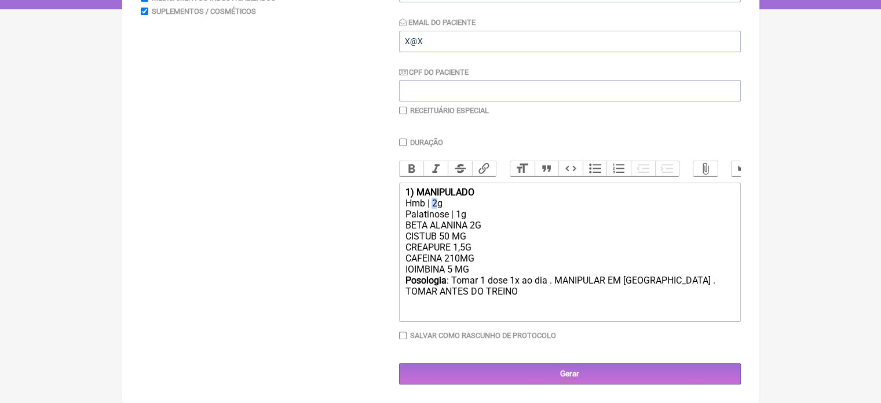
click at [438, 206] on div "Hmb | 2g" at bounding box center [569, 203] width 329 height 11
click at [464, 294] on div "Posologia : Tomar 1 dose 1x ao dia . MANIPULAR EM SACHE . TOMAR ANTES DO TREINO" at bounding box center [569, 291] width 329 height 33
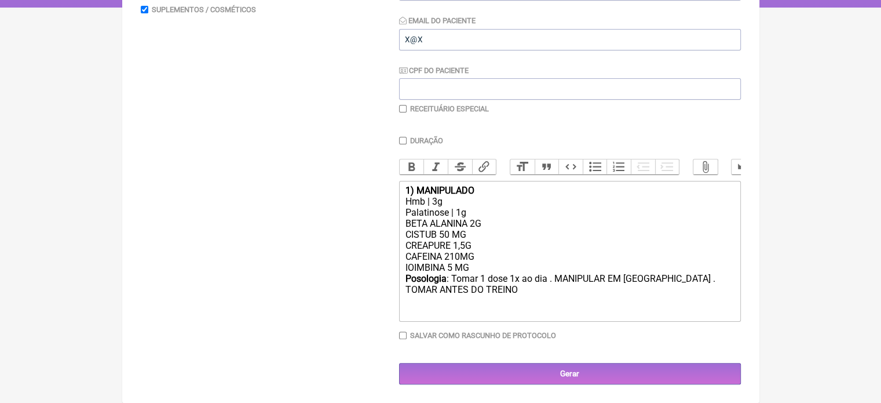
scroll to position [234, 0]
type trix-editor "<div><strong>1) MANIPULADO</strong></div><div>Hmb | 3g</div><div>Palatinose | 1…"
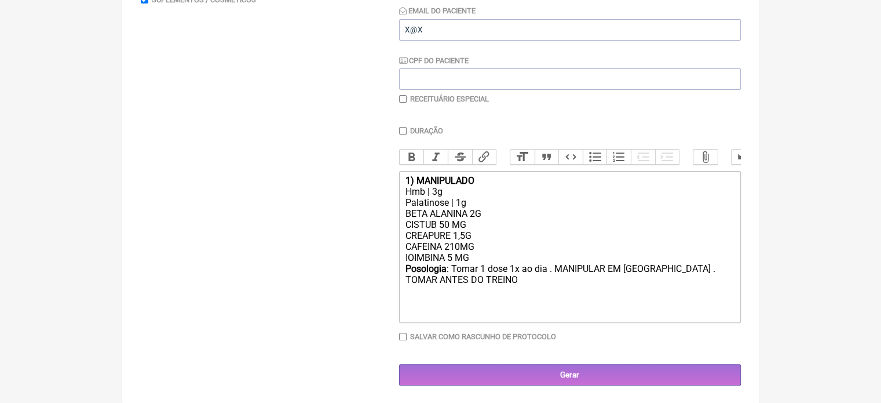
click at [402, 97] on input "checkbox" at bounding box center [403, 99] width 8 height 8
checkbox input "true"
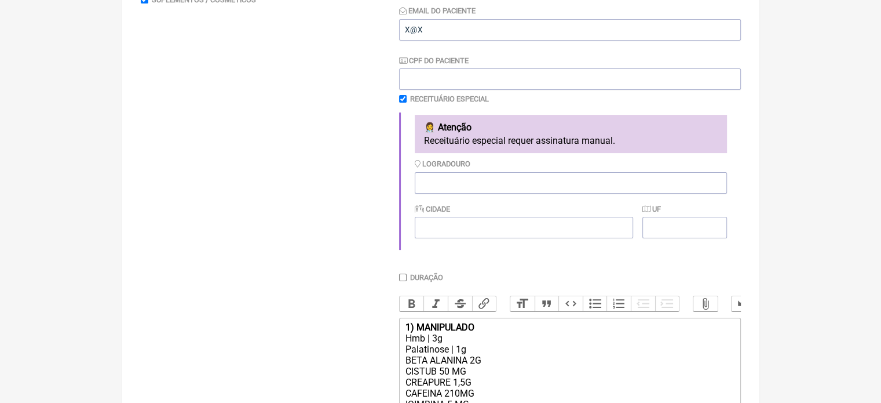
drag, startPoint x: 402, startPoint y: 280, endPoint x: 408, endPoint y: 289, distance: 10.8
click at [401, 280] on input "Duração" at bounding box center [403, 277] width 8 height 8
checkbox input "true"
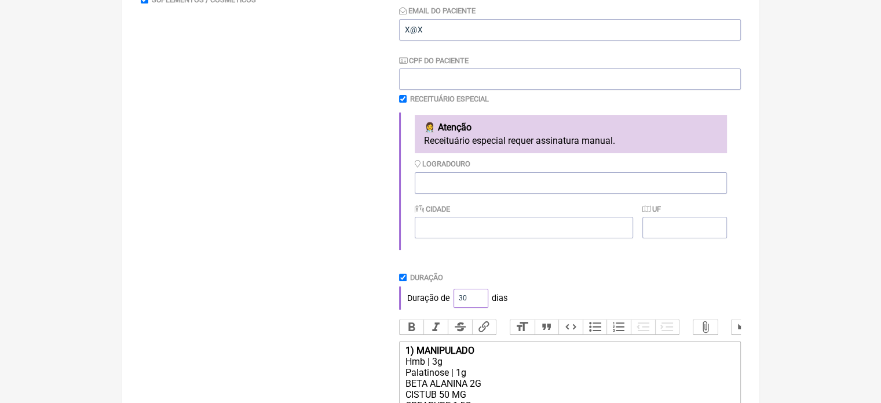
drag, startPoint x: 461, startPoint y: 300, endPoint x: 451, endPoint y: 300, distance: 9.3
click at [451, 300] on div "Duração de 30 dias" at bounding box center [570, 297] width 342 height 23
click at [448, 300] on div "Duração de 30 dias" at bounding box center [570, 297] width 342 height 23
click at [457, 298] on input "30" at bounding box center [471, 298] width 35 height 19
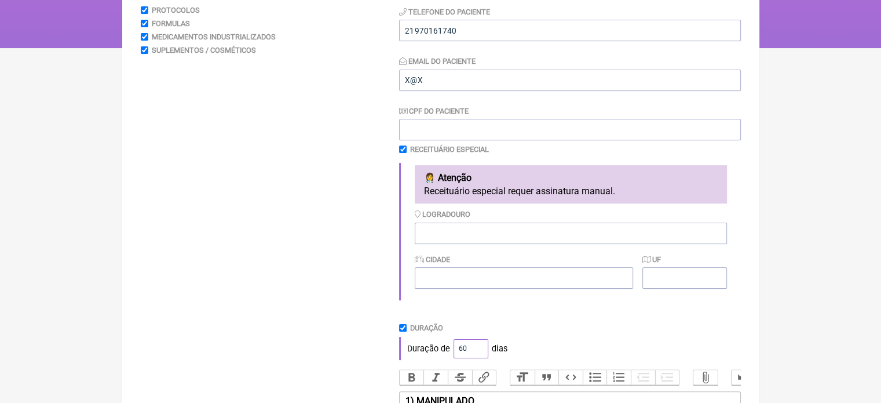
scroll to position [60, 0]
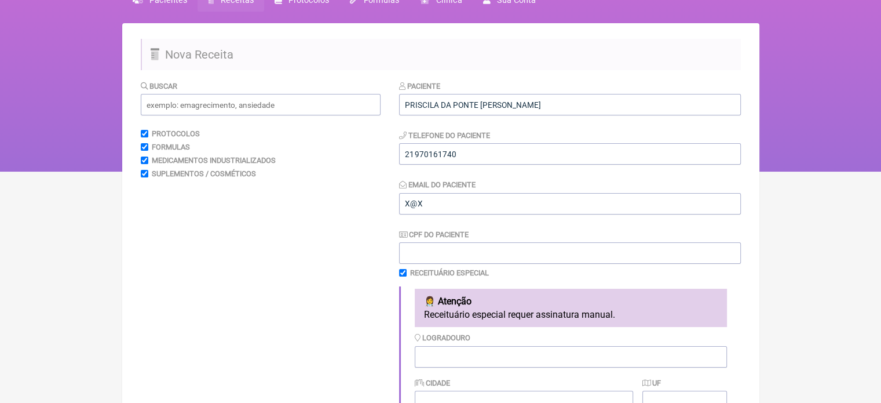
type input "60"
click at [211, 106] on input "text" at bounding box center [261, 104] width 240 height 21
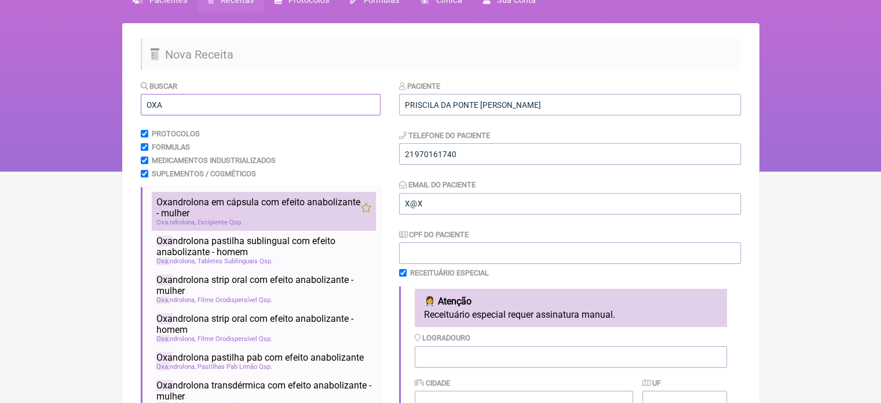
type input "OXA"
click at [265, 210] on span "Oxa ndrolona em cápsula com efeito anabolizante - mulher" at bounding box center [258, 207] width 205 height 22
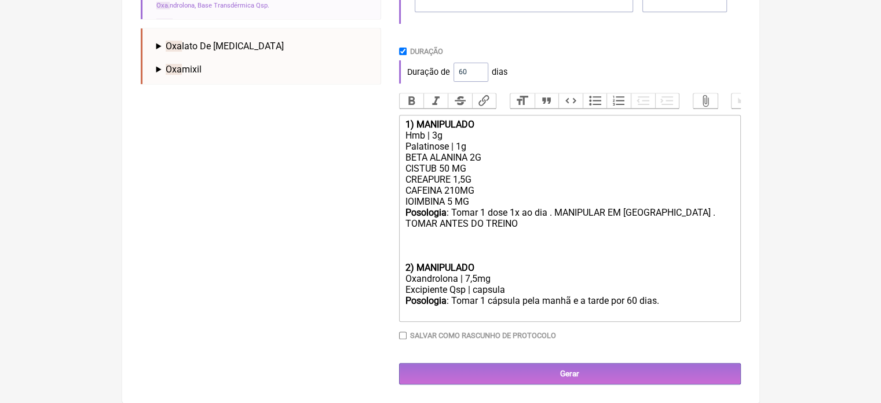
scroll to position [473, 0]
drag, startPoint x: 476, startPoint y: 278, endPoint x: 464, endPoint y: 278, distance: 12.7
click at [464, 278] on div "Oxandrolona | 7,5mg" at bounding box center [569, 278] width 329 height 11
type trix-editor "<div><strong>1) MANIPULADO</strong></div><div>Hmb | 3g</div><div>Palatinose | 1…"
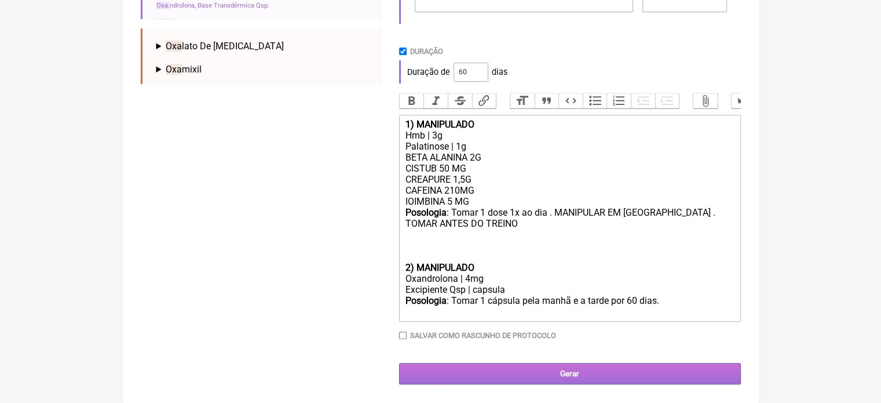
click at [576, 367] on input "Gerar" at bounding box center [570, 373] width 342 height 21
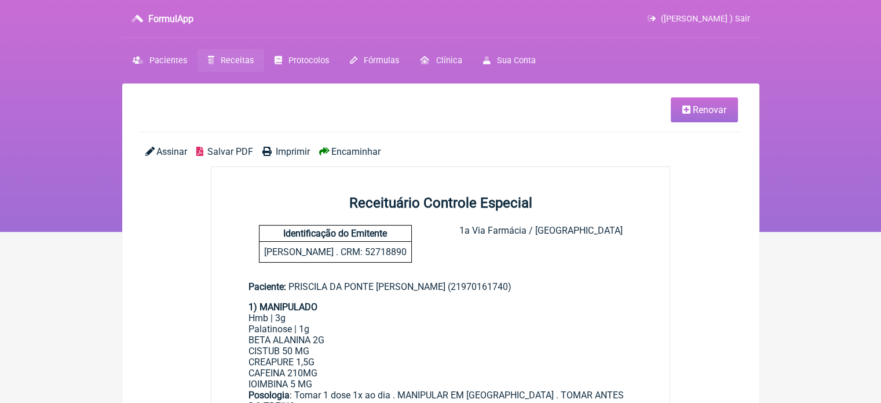
click at [297, 151] on span "Imprimir" at bounding box center [293, 151] width 34 height 11
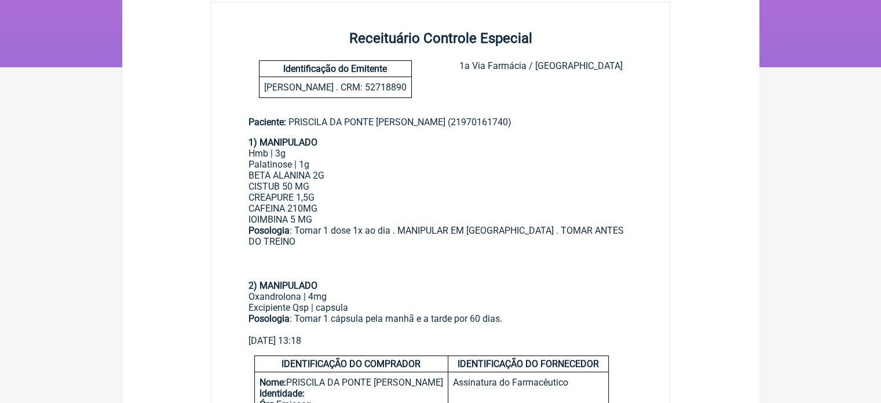
scroll to position [174, 0]
